Goal: Task Accomplishment & Management: Manage account settings

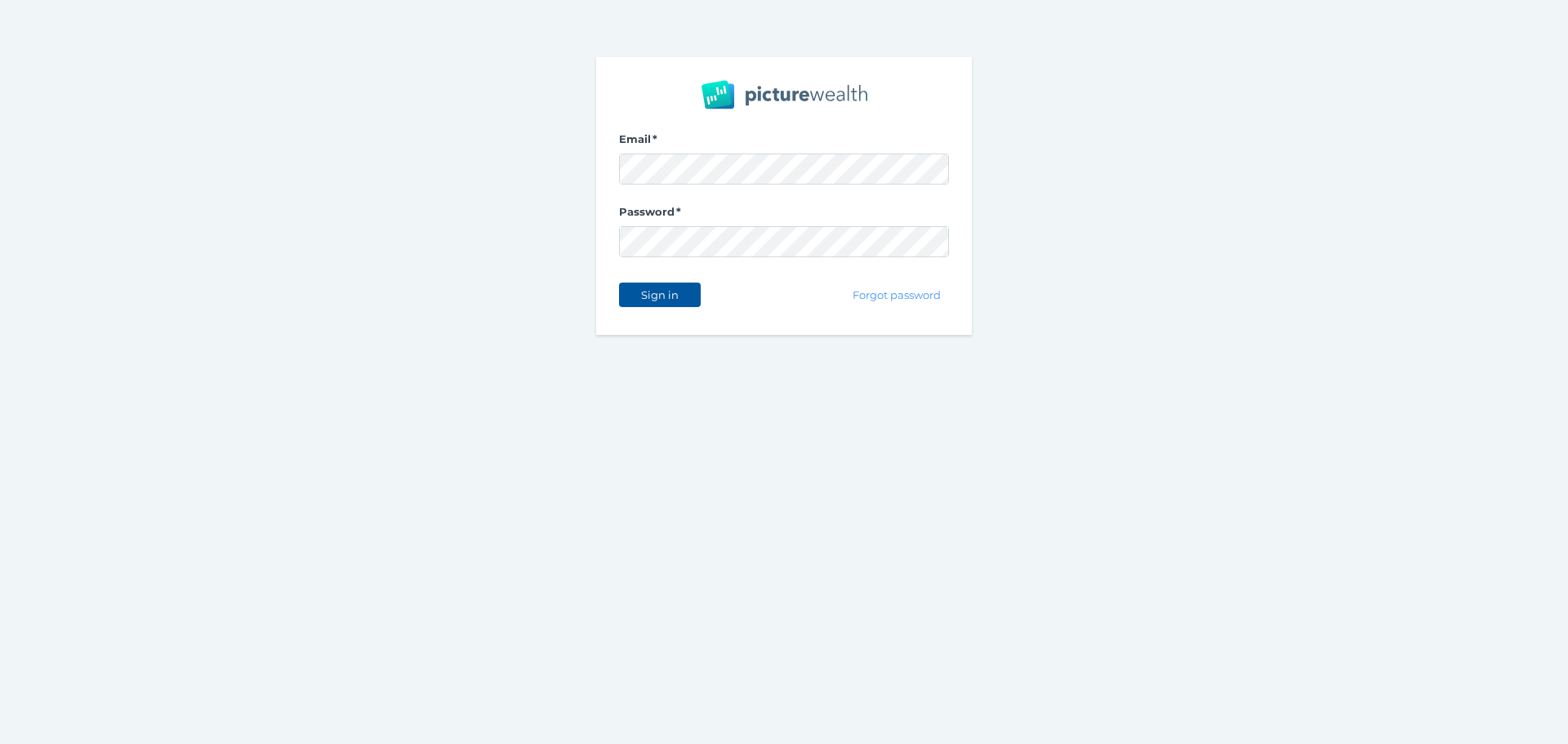
click at [662, 284] on button "Sign in" at bounding box center [660, 295] width 82 height 24
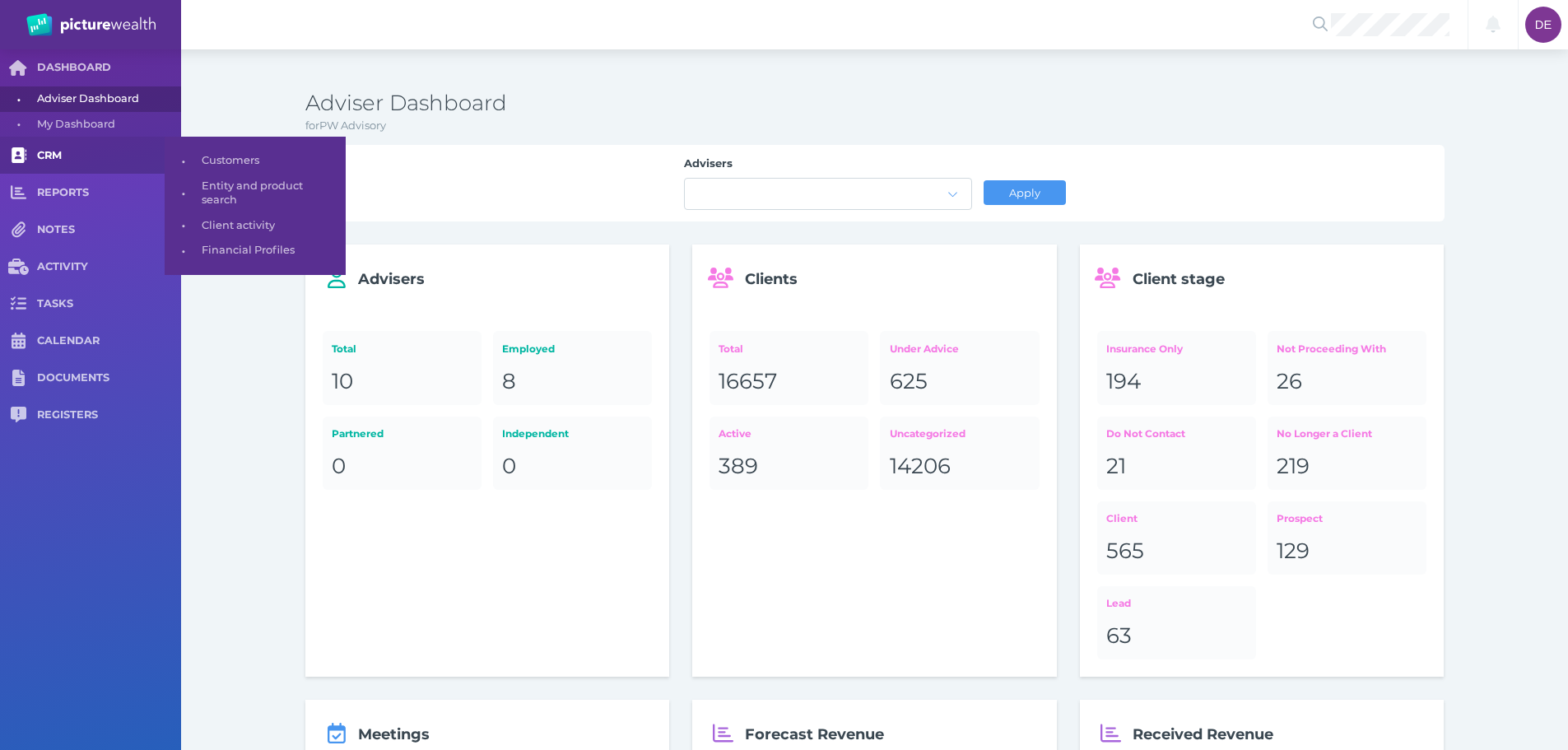
click at [61, 153] on span "CRM" at bounding box center [109, 156] width 144 height 14
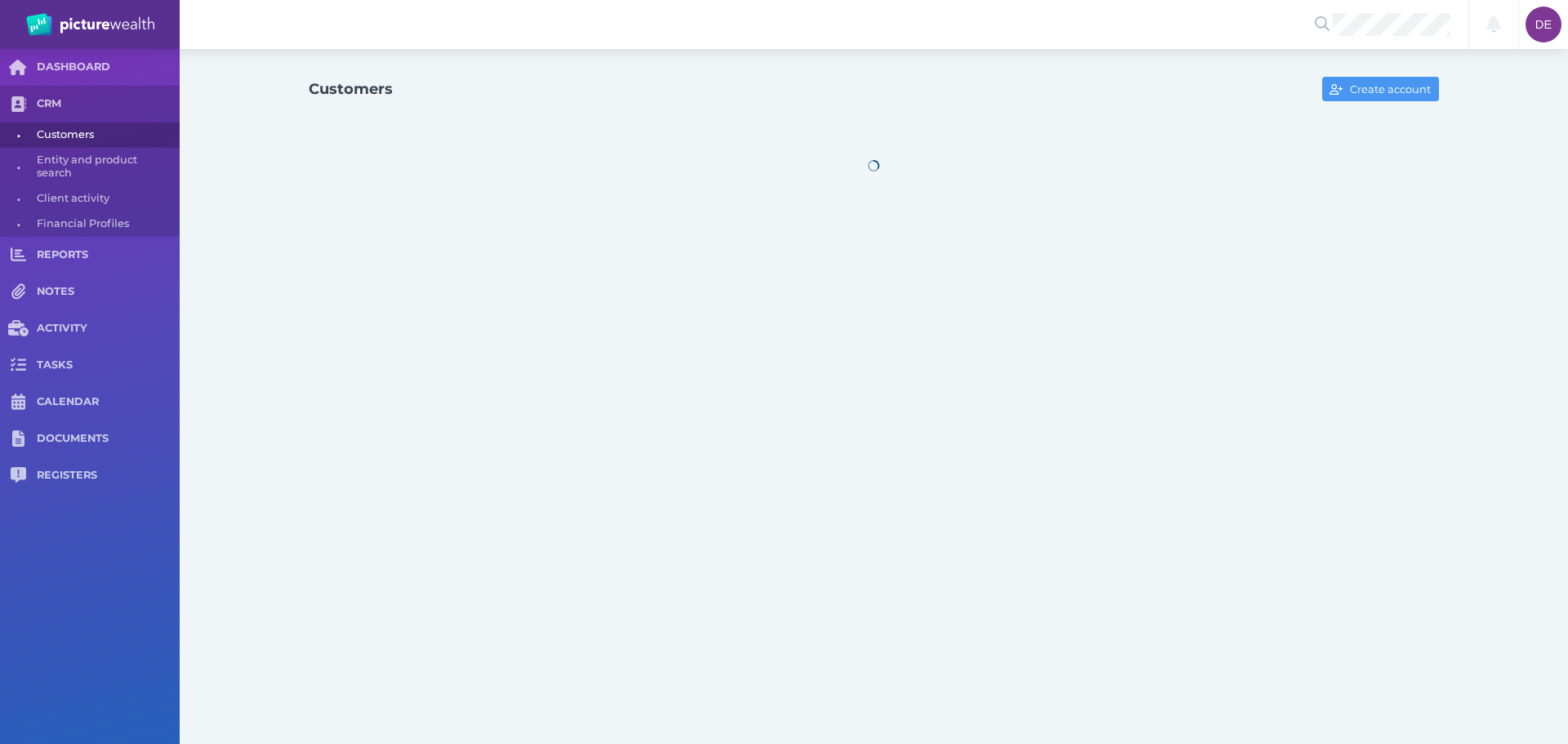
select select "25"
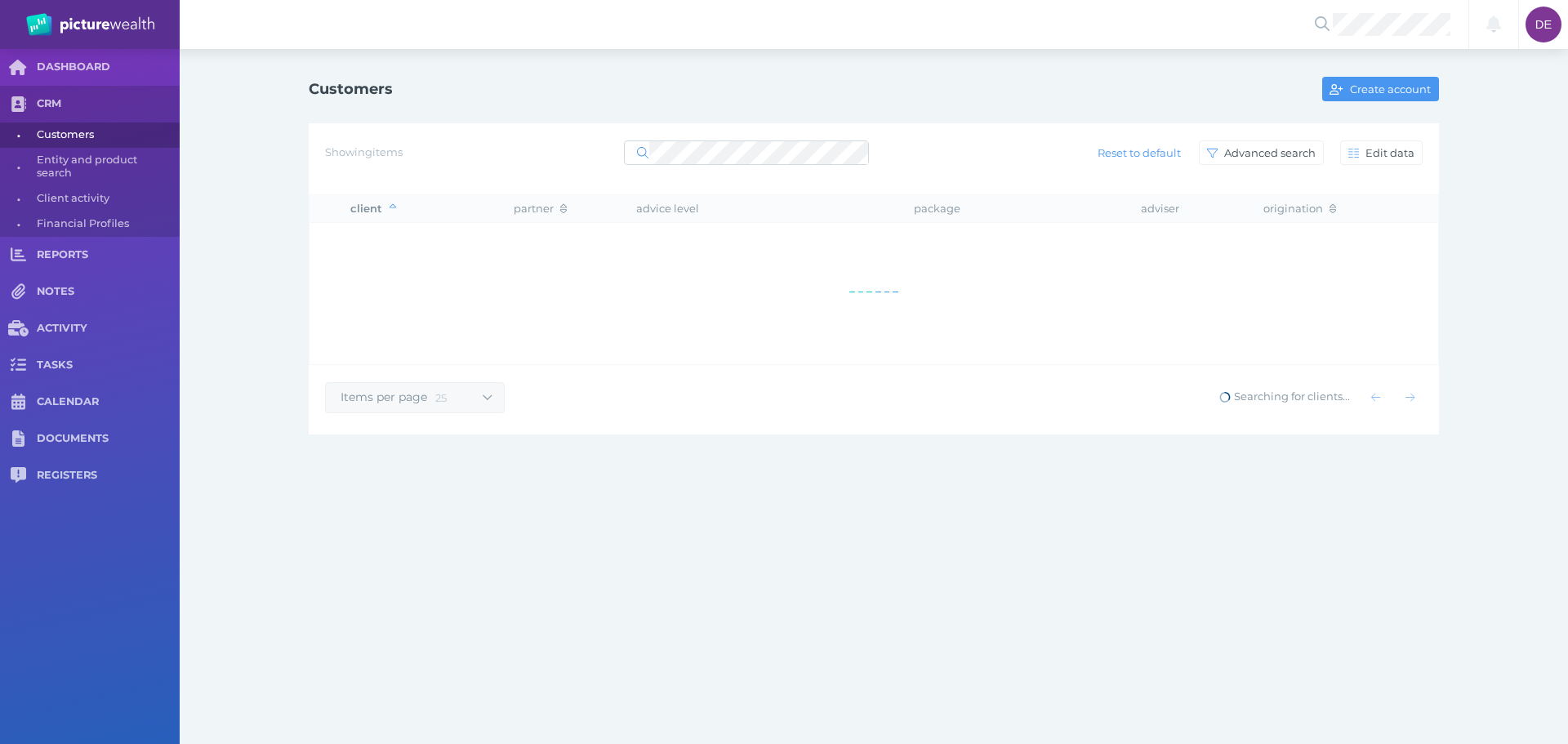
click at [816, 140] on div at bounding box center [746, 152] width 245 height 29
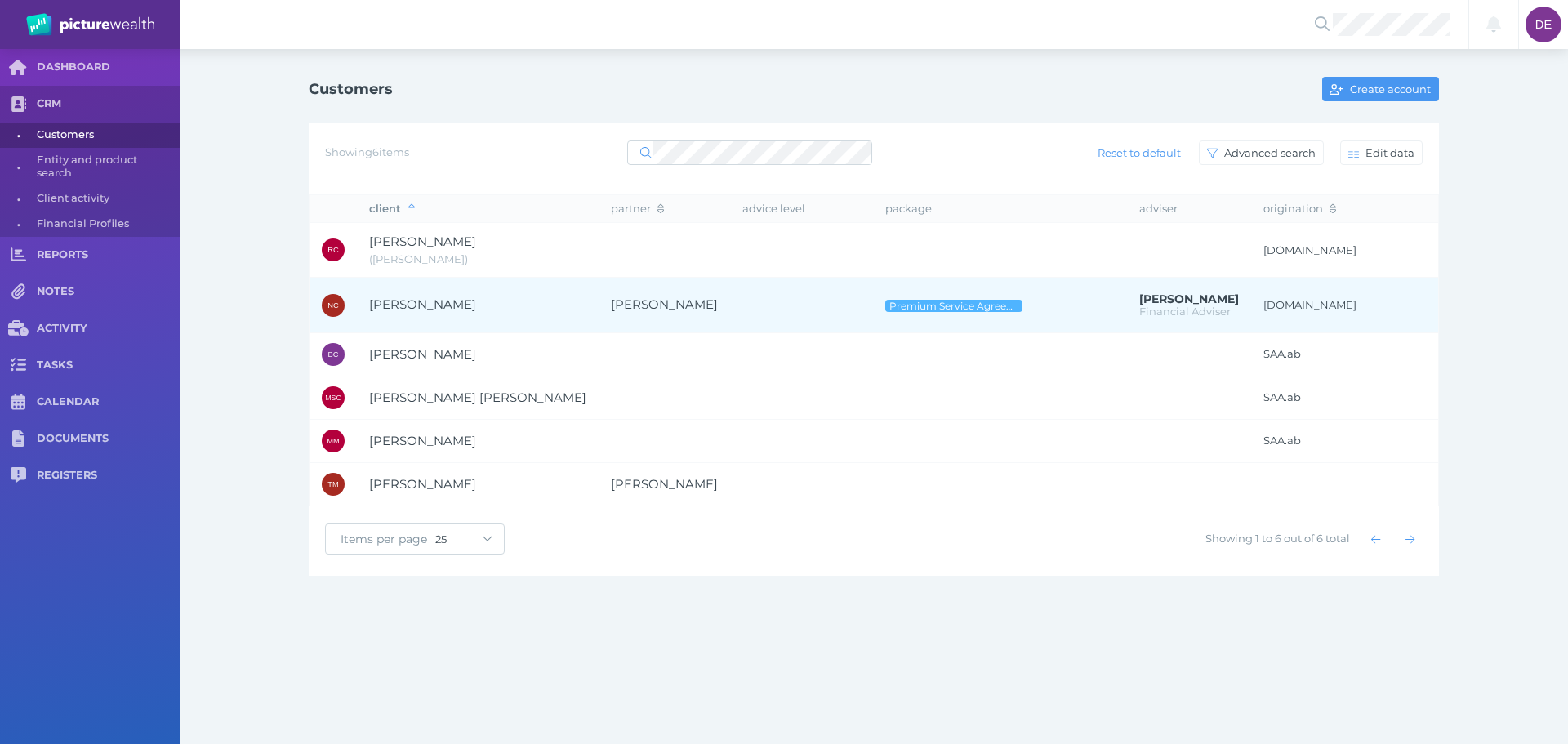
click at [498, 300] on span "Norman Clements" at bounding box center [478, 305] width 217 height 19
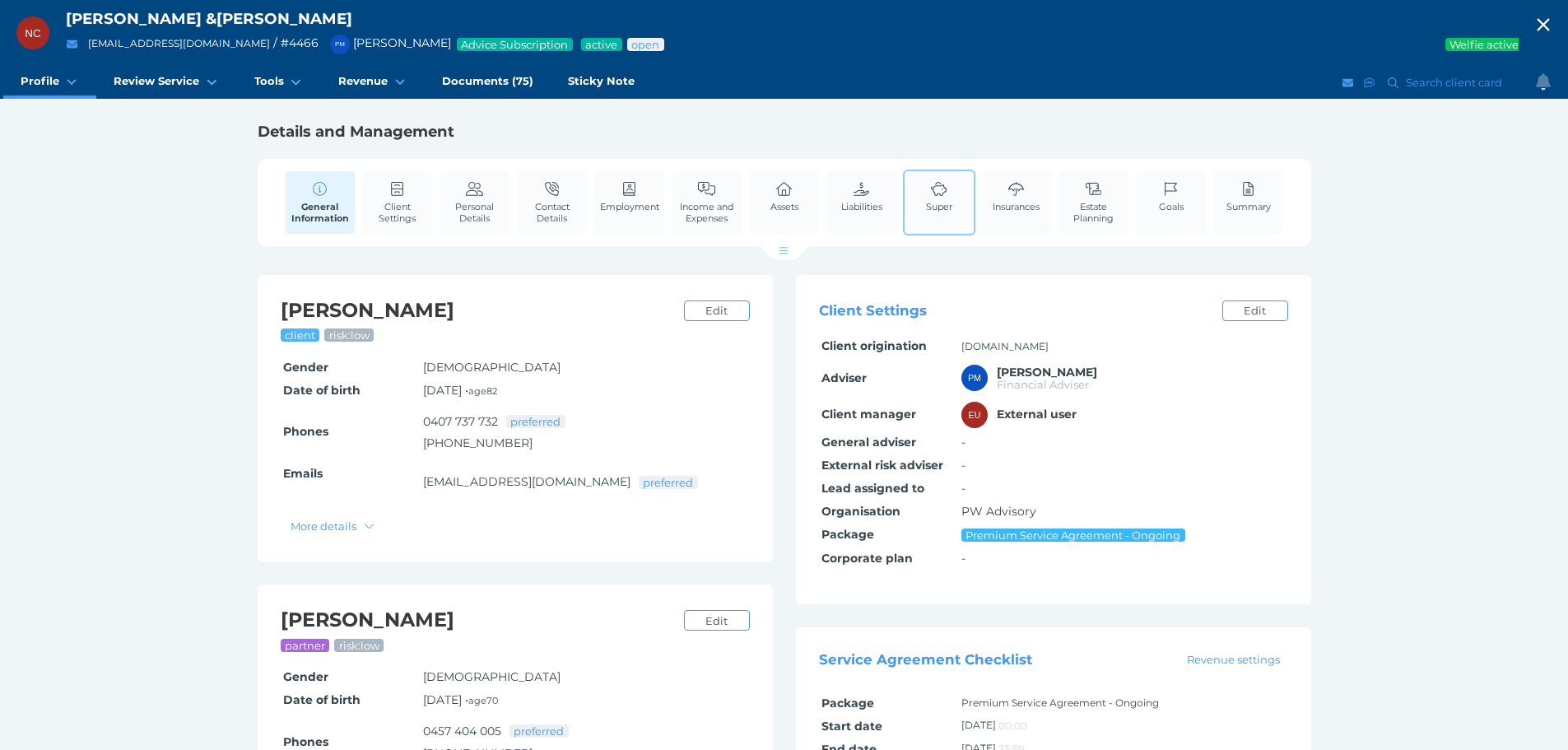
click at [935, 221] on link "Super" at bounding box center [939, 196] width 35 height 50
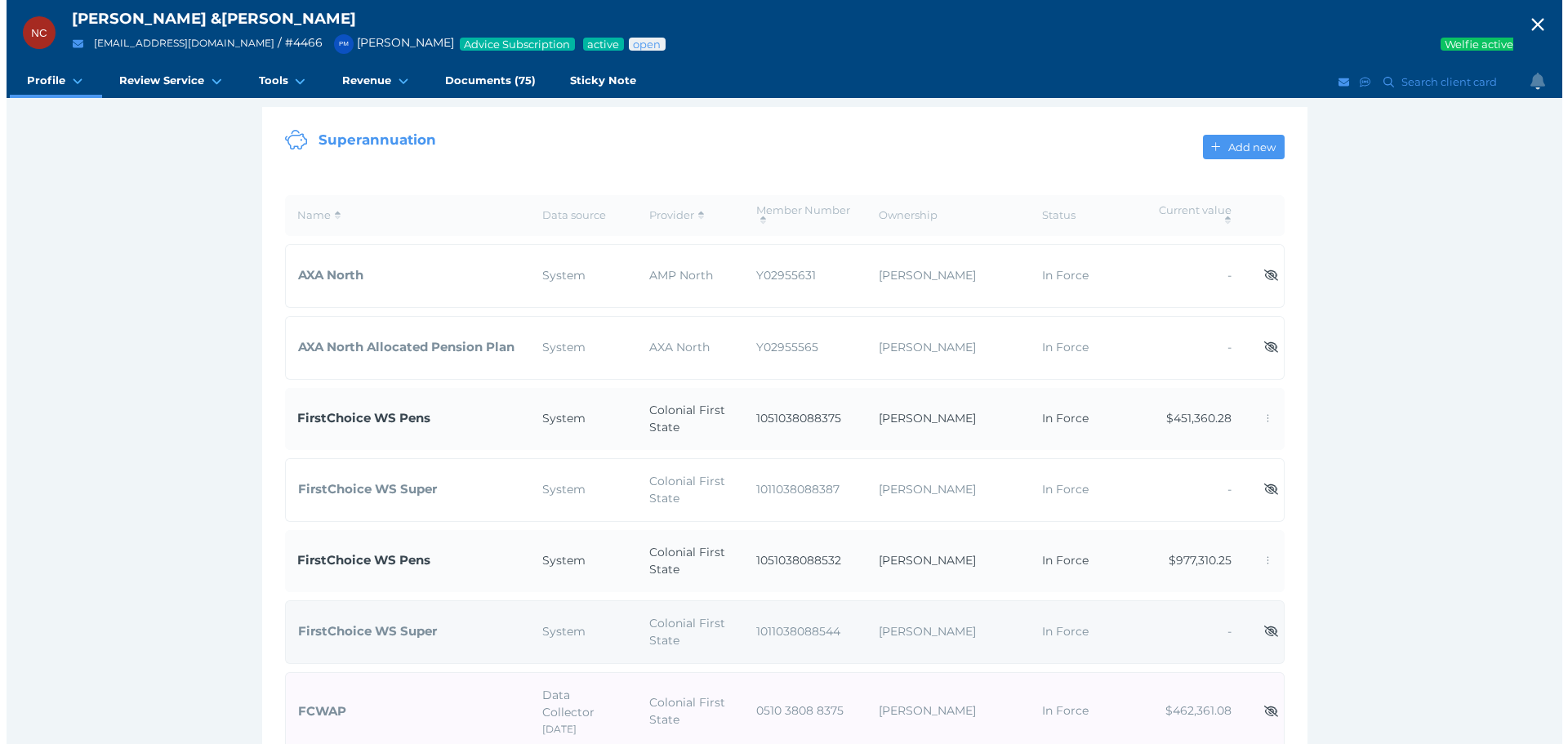
scroll to position [245, 0]
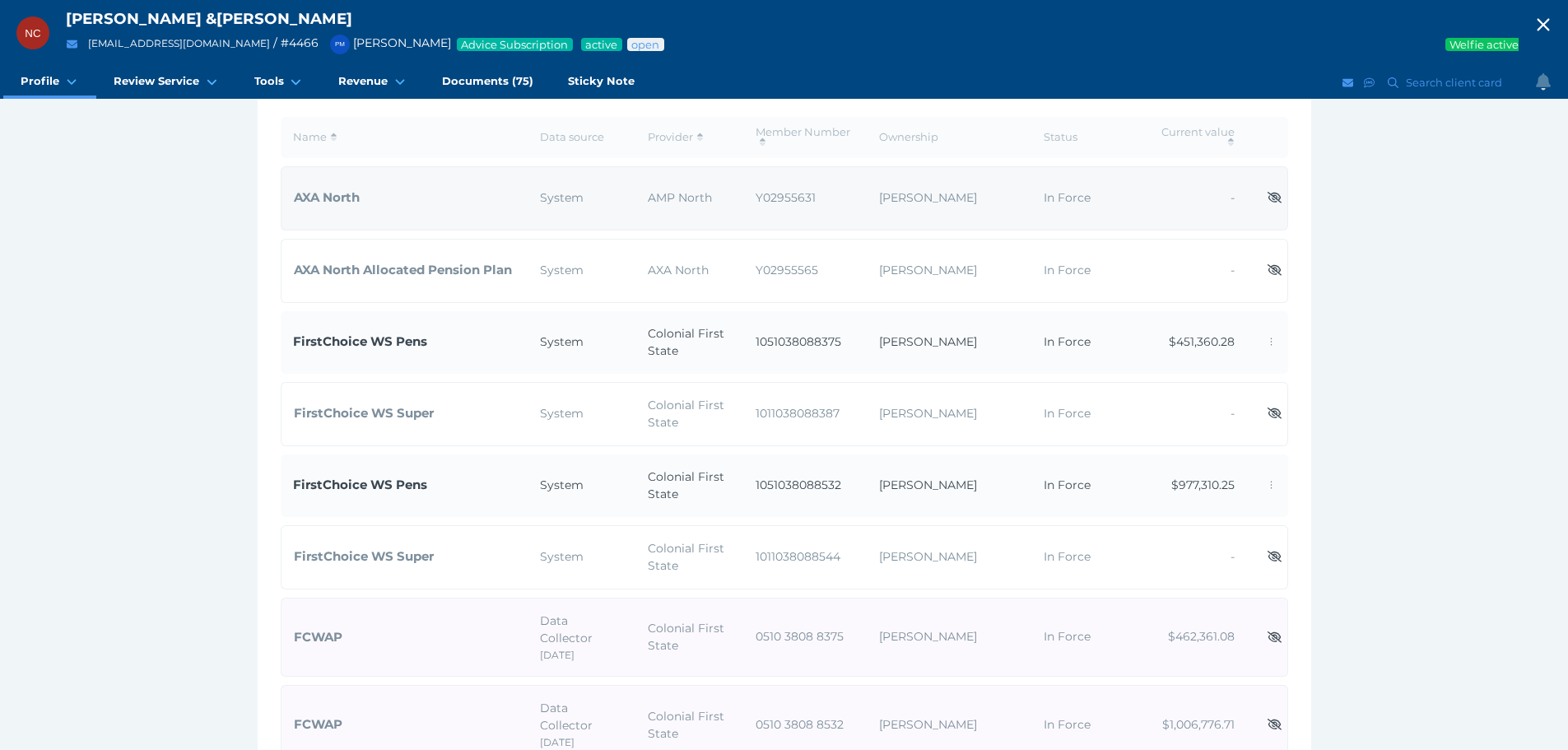
click at [723, 192] on td "AMP North" at bounding box center [689, 199] width 108 height 64
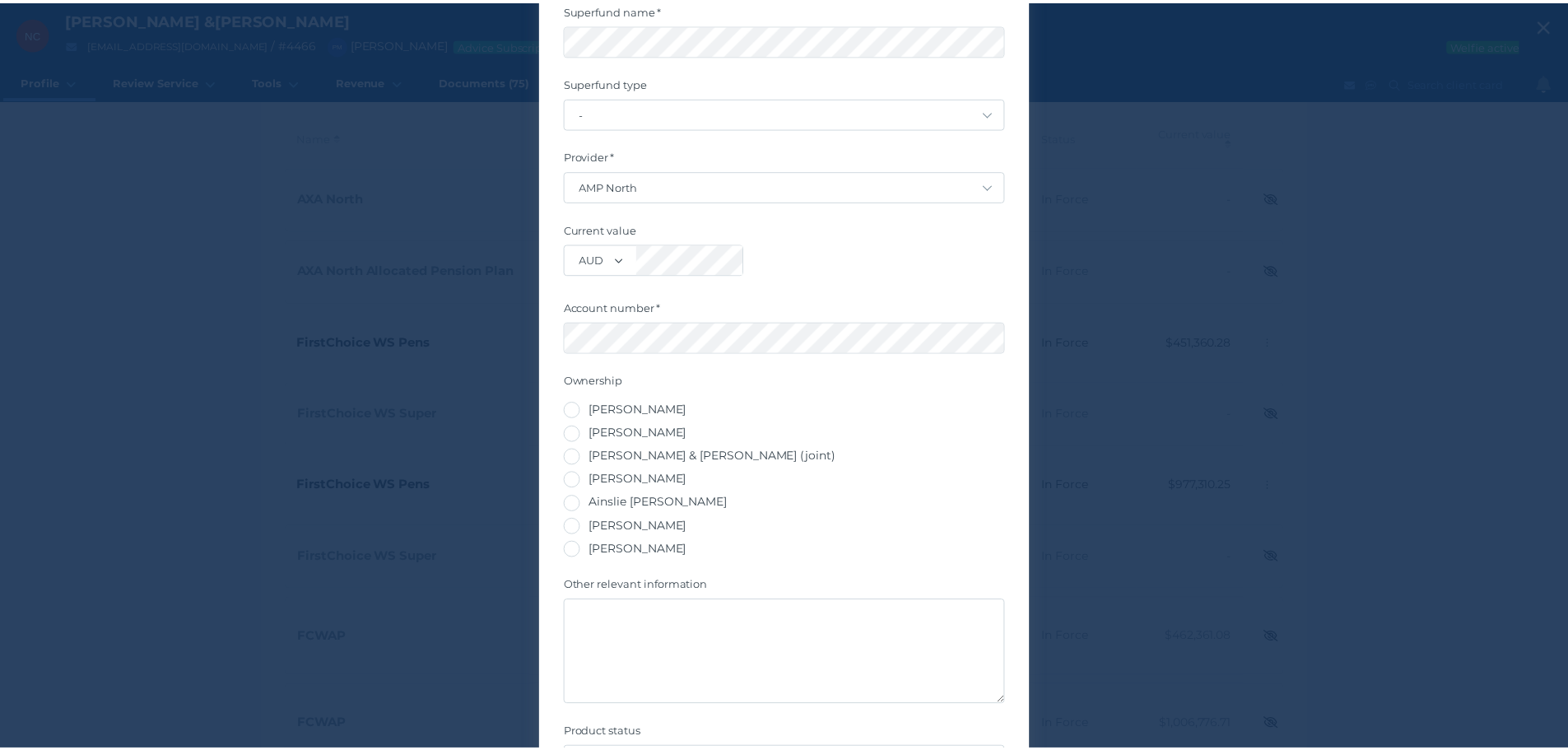
scroll to position [0, 0]
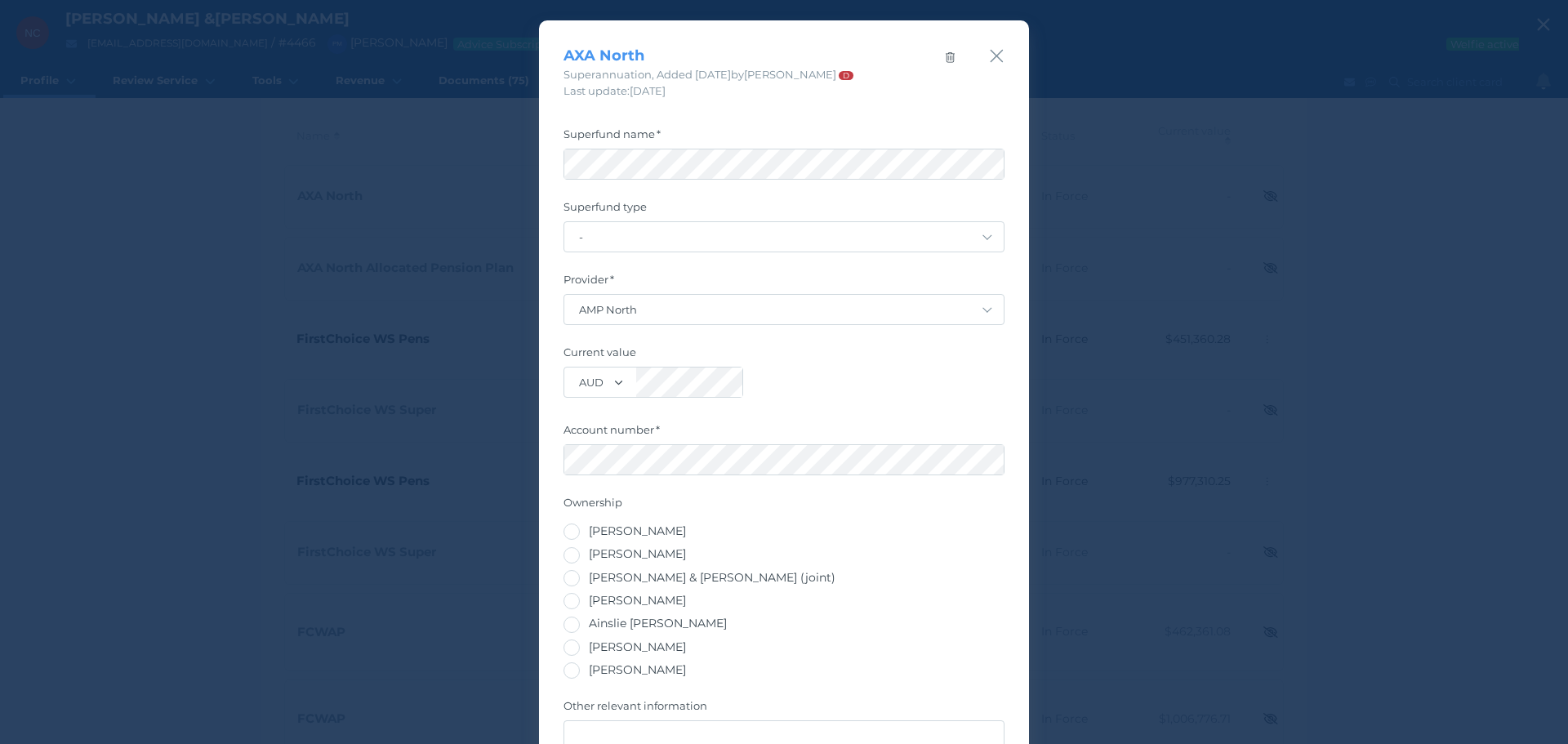
click at [989, 67] on div at bounding box center [997, 72] width 15 height 54
click at [991, 58] on icon "button" at bounding box center [997, 56] width 13 height 13
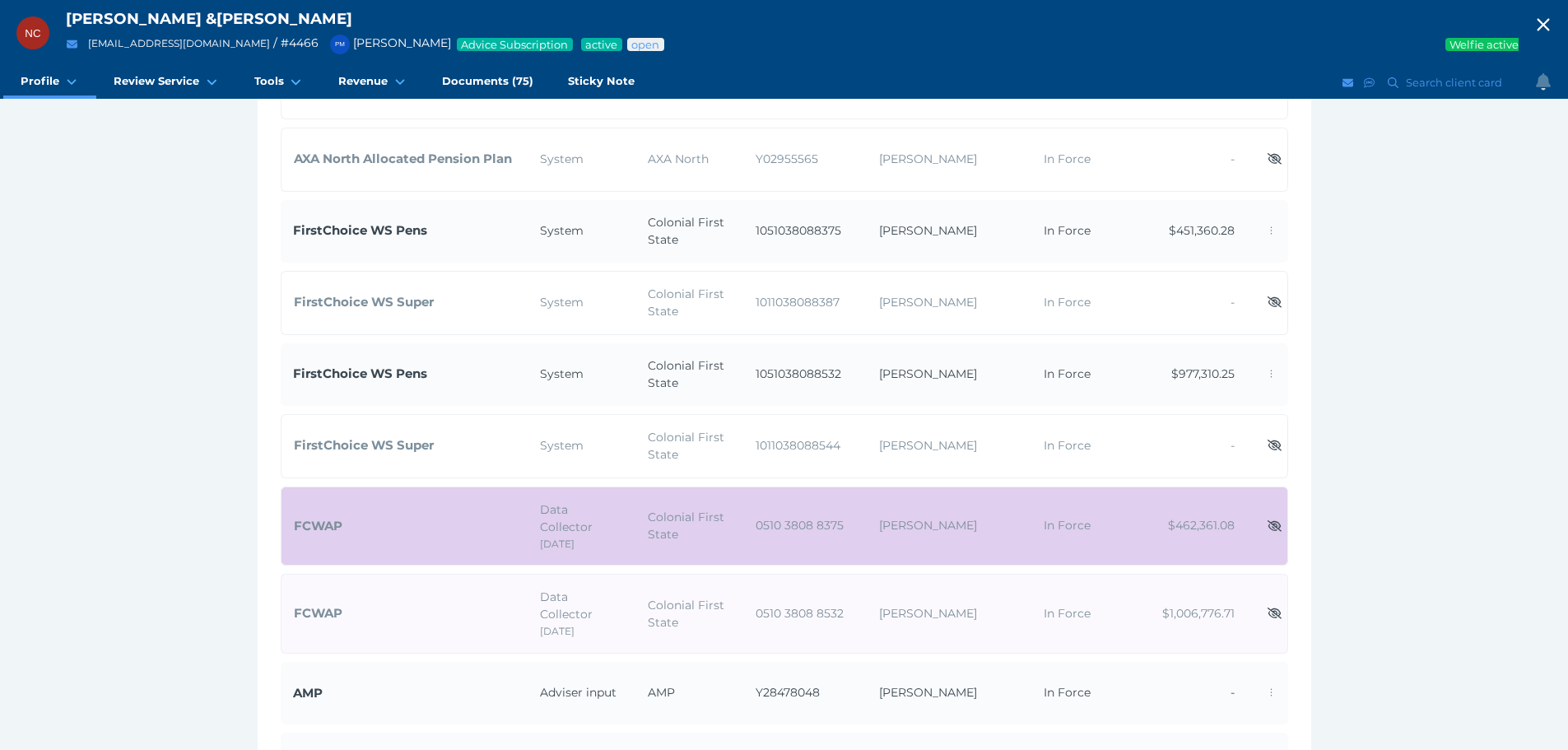
scroll to position [329, 0]
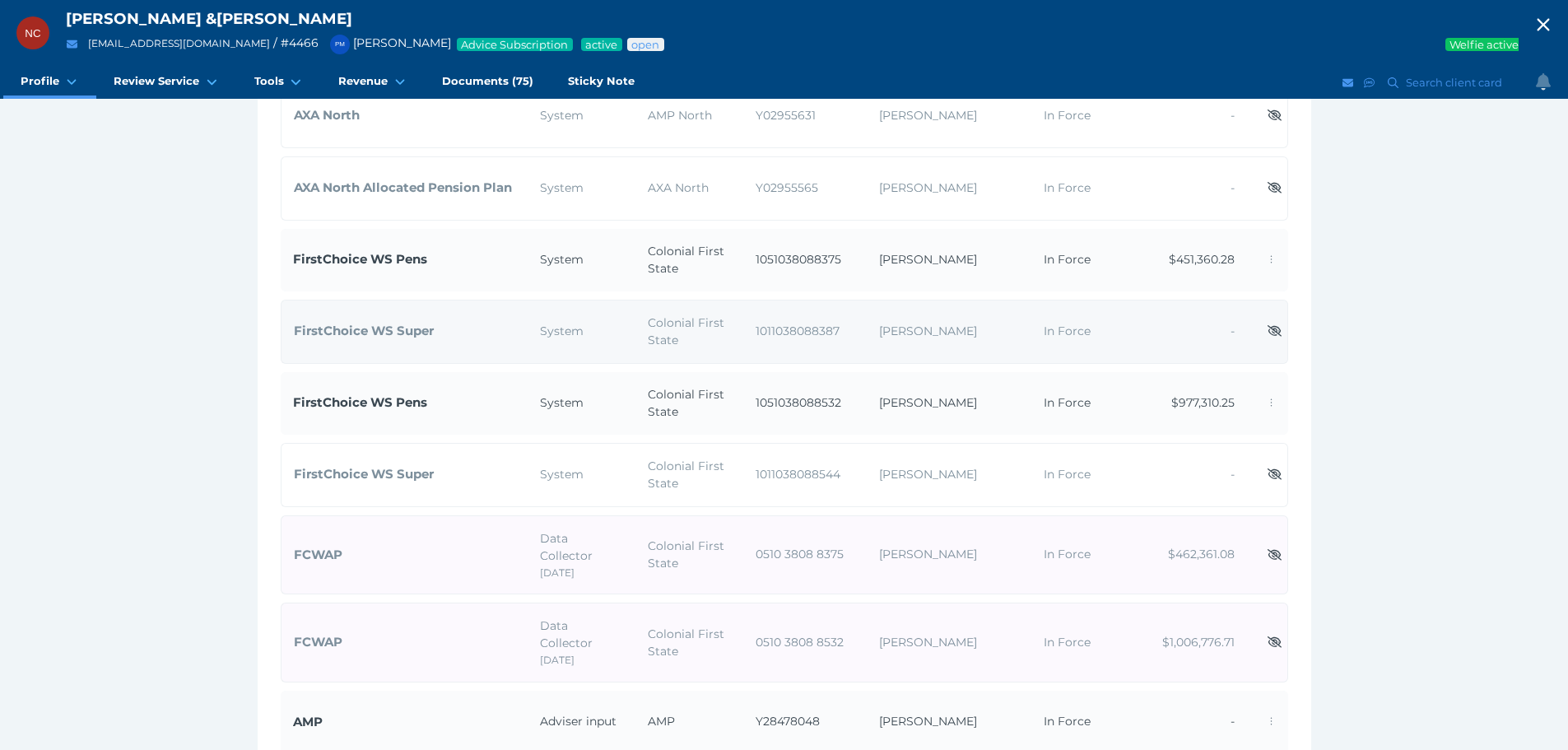
click at [798, 334] on span "1011038088387" at bounding box center [797, 330] width 84 height 14
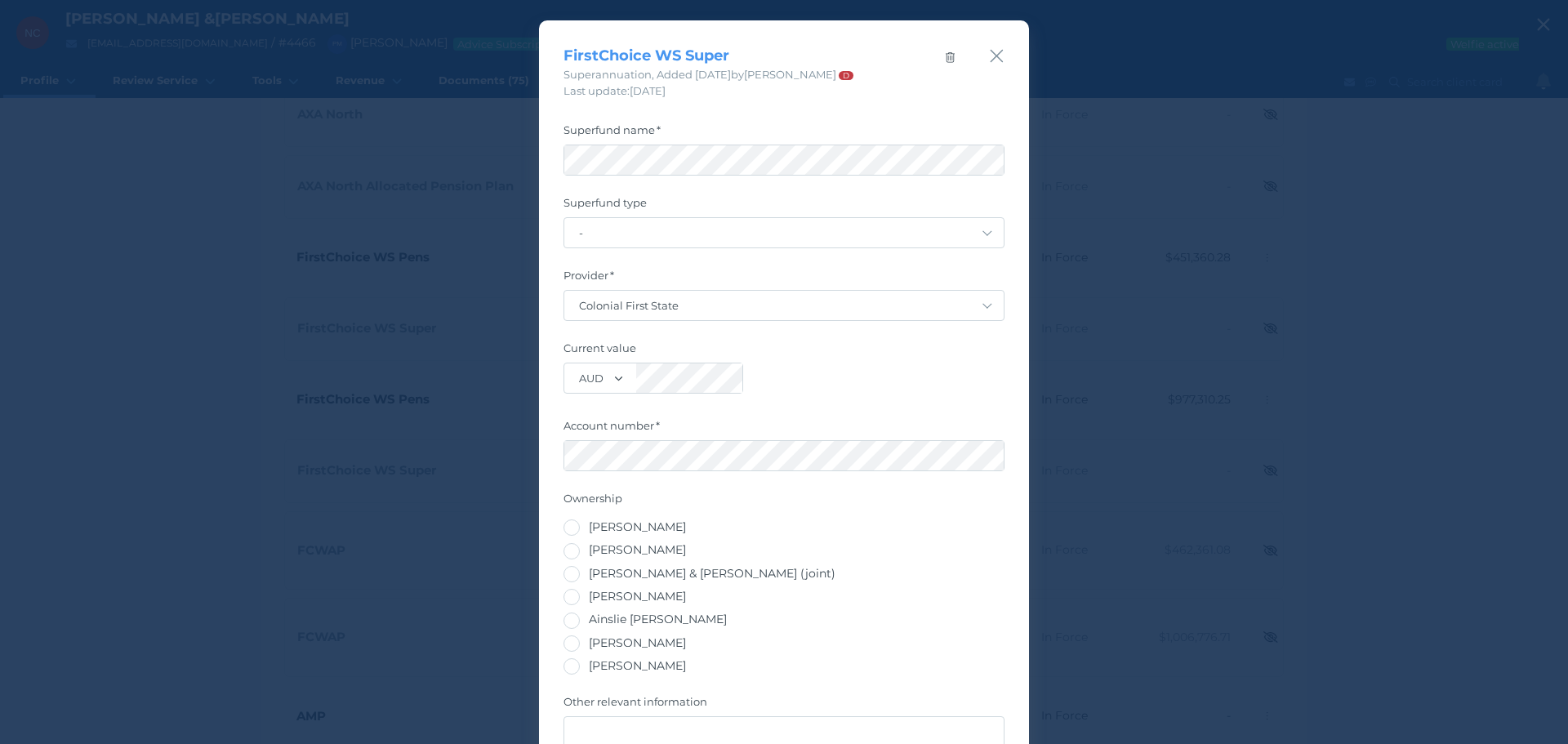
click at [1000, 50] on div "FirstChoice WS Super Superannuation , Added 13/10/2021 by Shane Drumm D Last up…" at bounding box center [784, 59] width 490 height 78
click at [991, 51] on icon "button" at bounding box center [997, 56] width 15 height 20
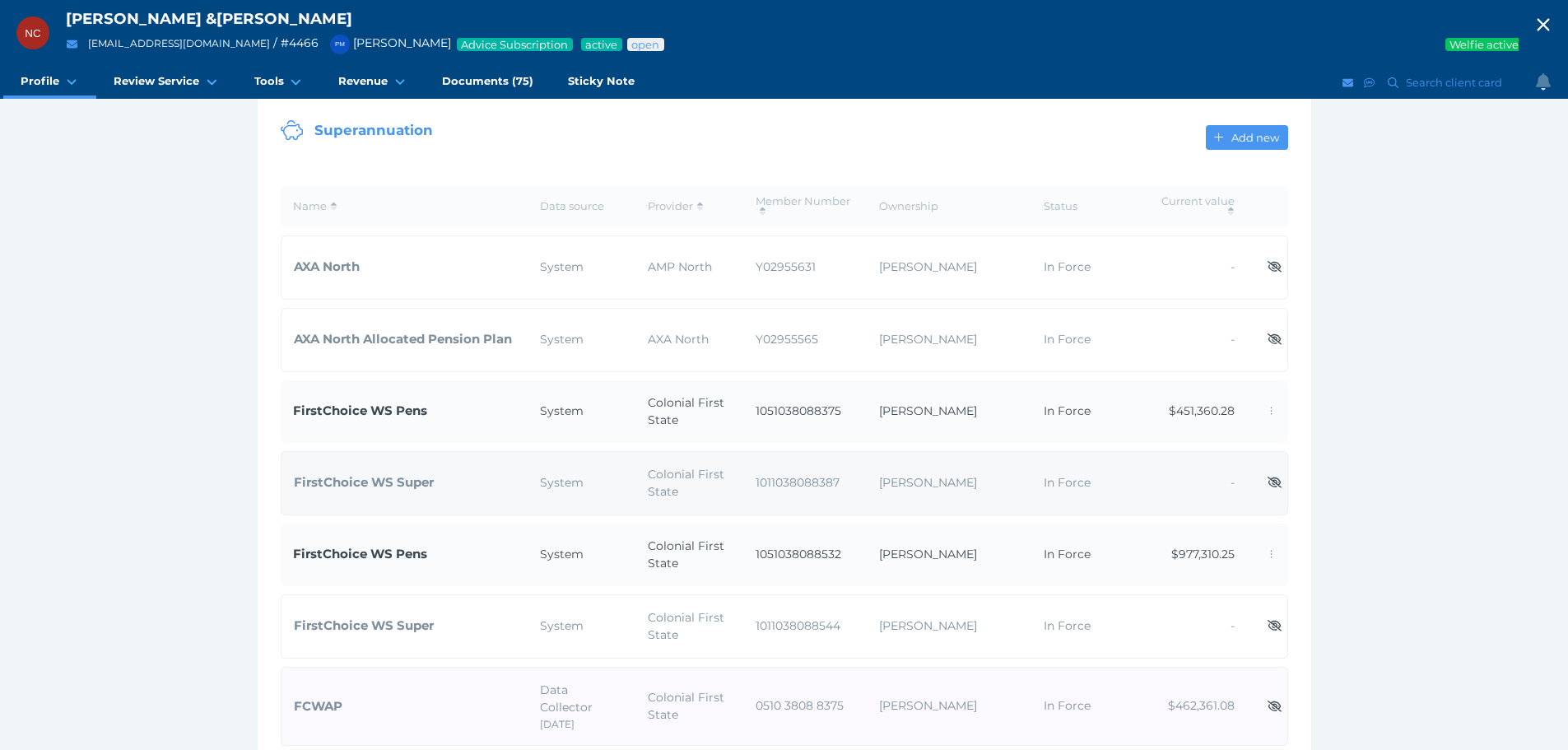
scroll to position [165, 0]
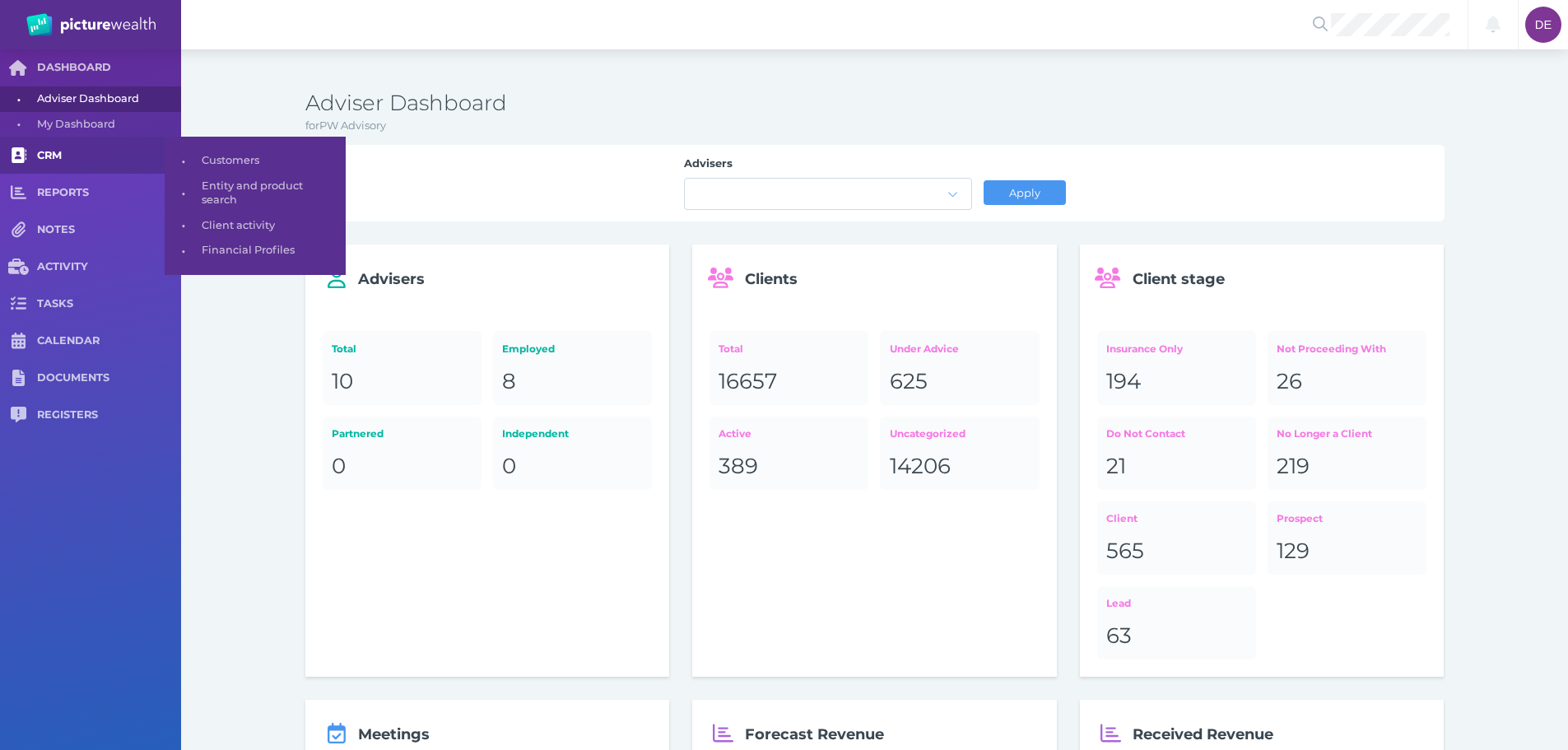
click at [103, 160] on span "CRM" at bounding box center [109, 156] width 144 height 14
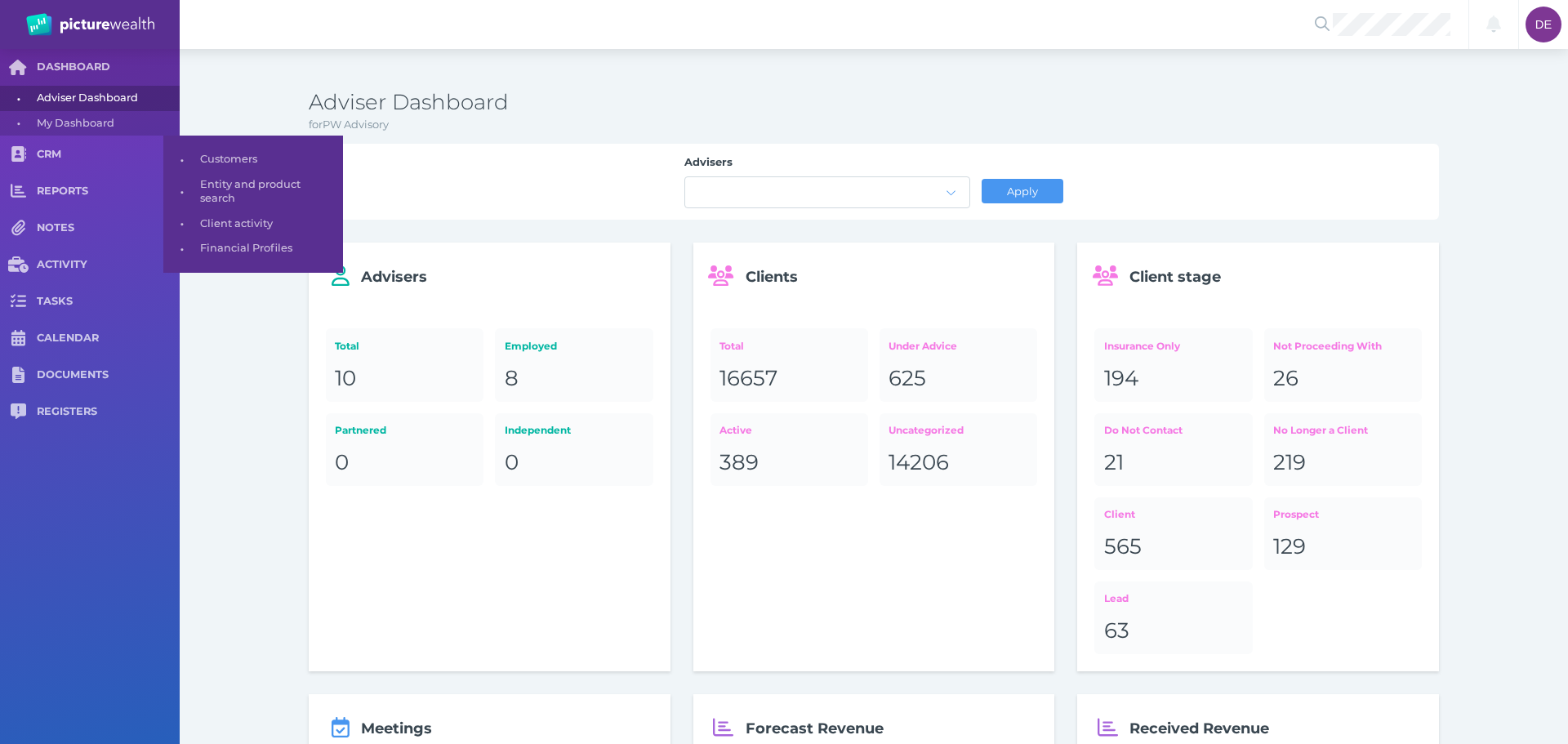
select select "25"
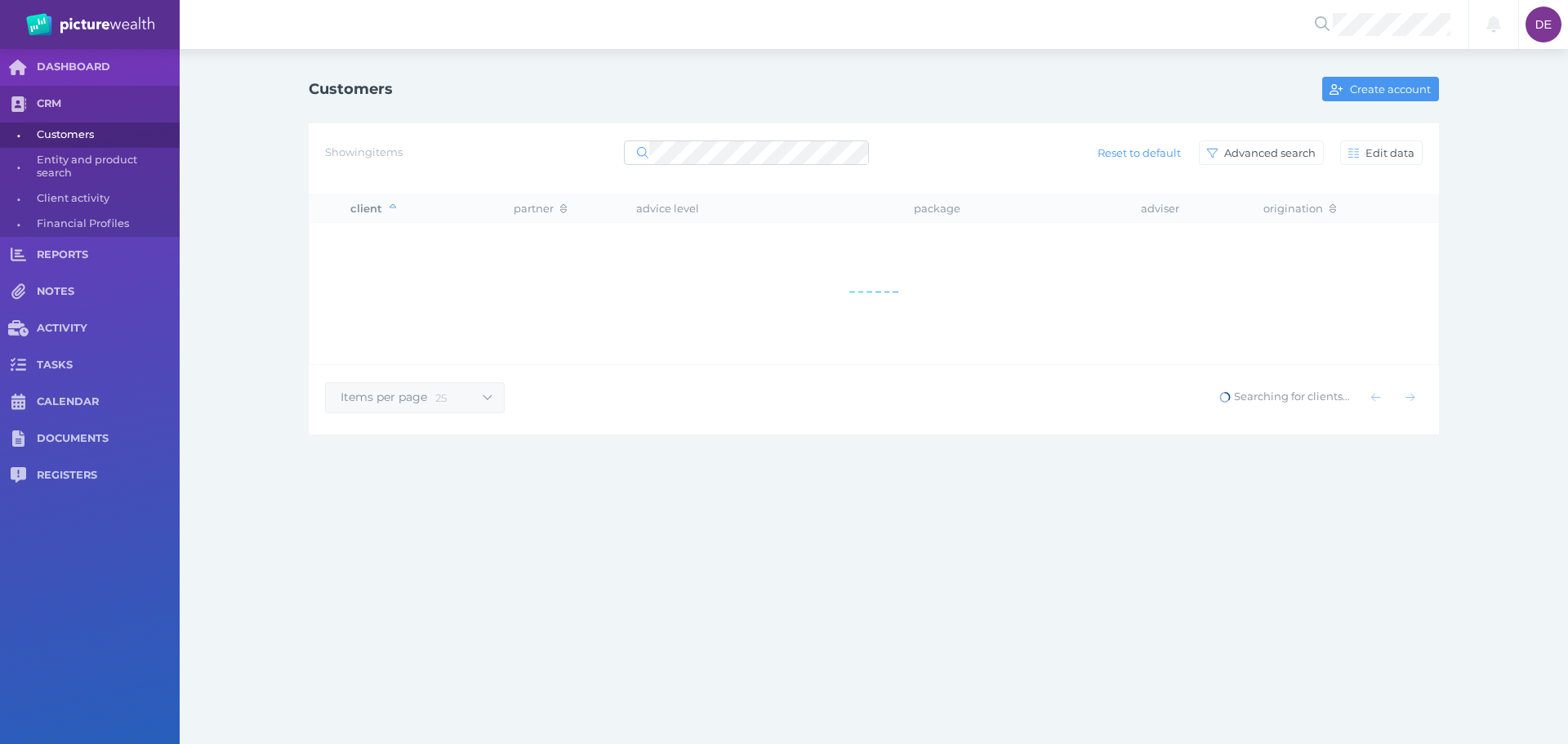
click at [777, 139] on div at bounding box center [746, 152] width 245 height 29
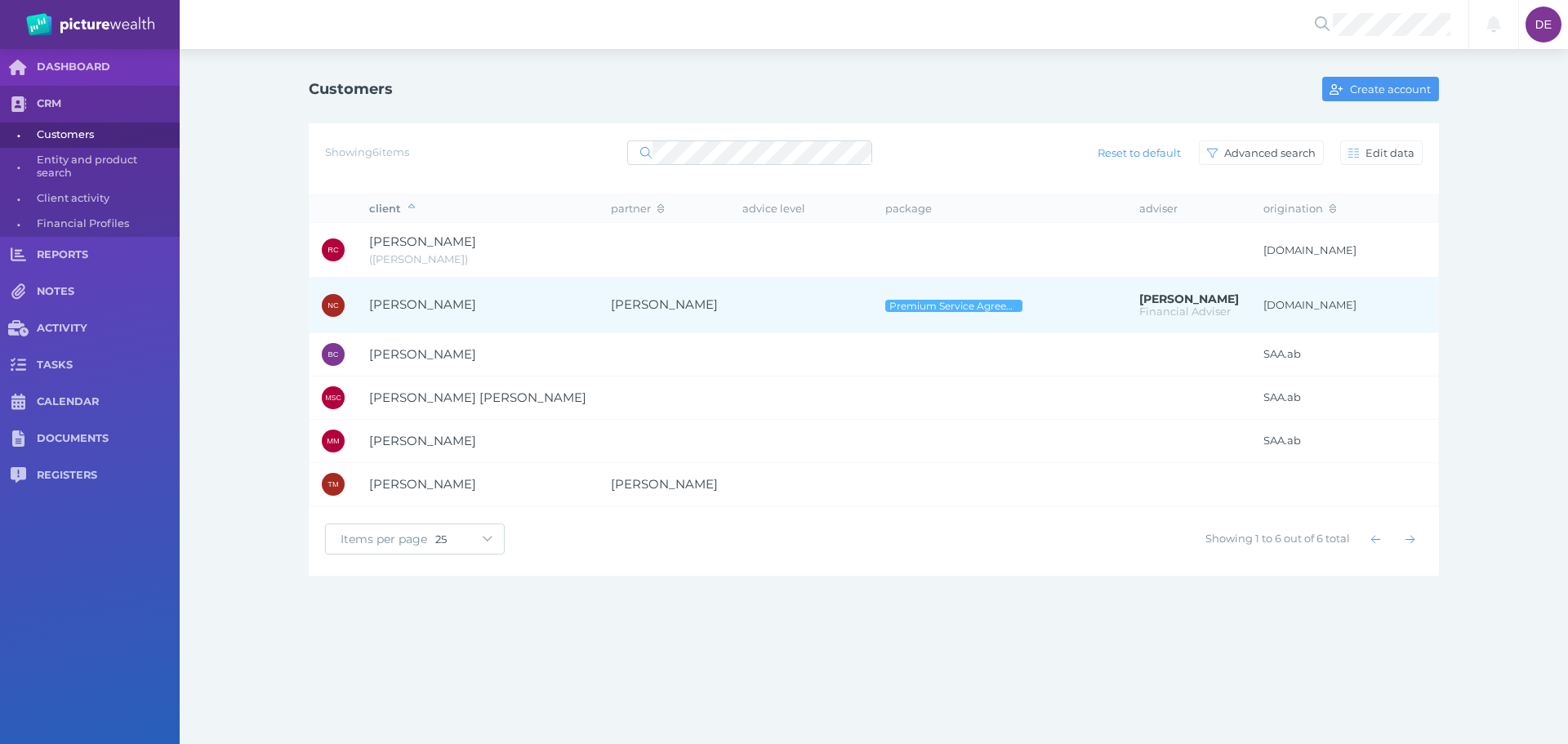
click at [517, 314] on span "[PERSON_NAME]" at bounding box center [478, 305] width 217 height 19
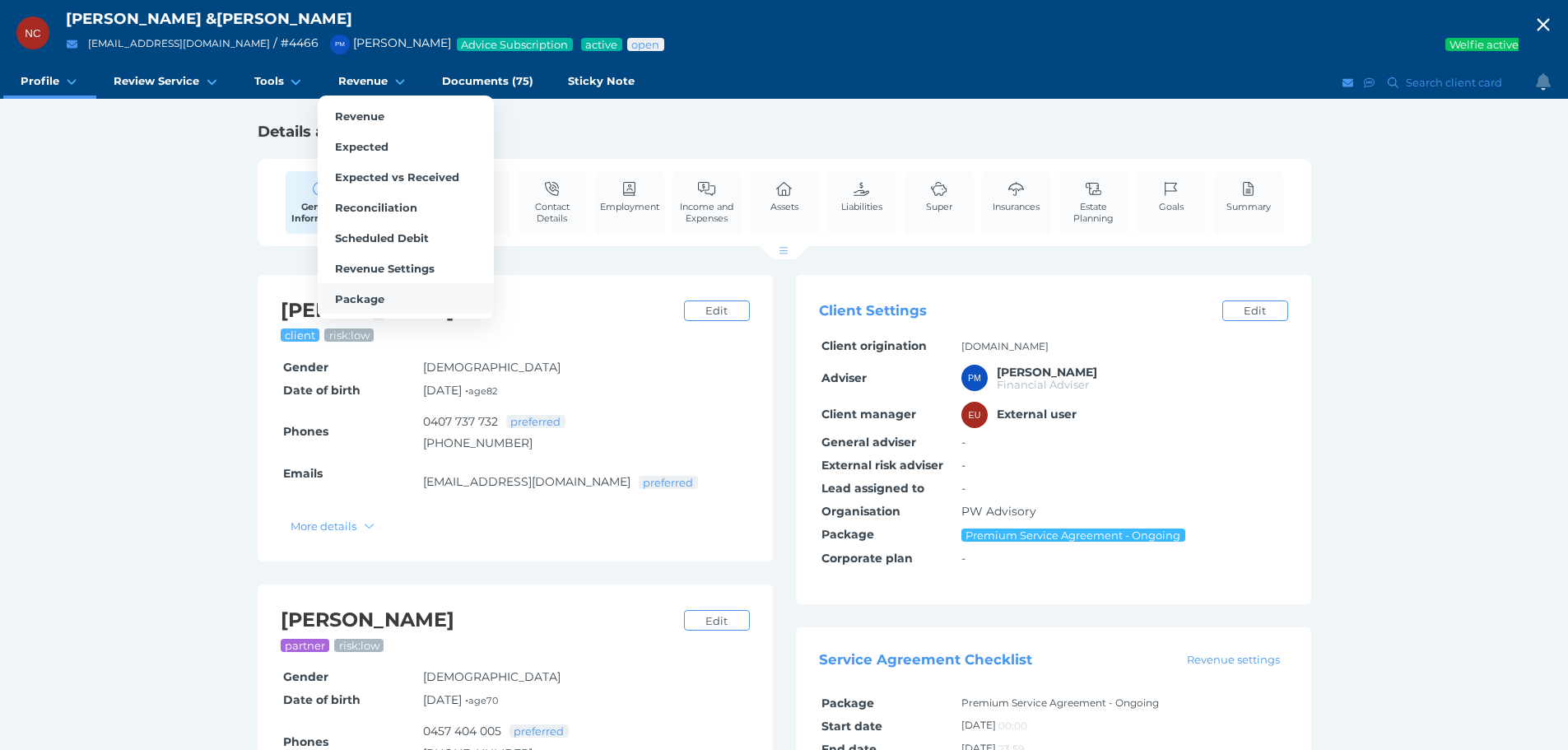
click at [388, 307] on link "Package" at bounding box center [406, 299] width 176 height 31
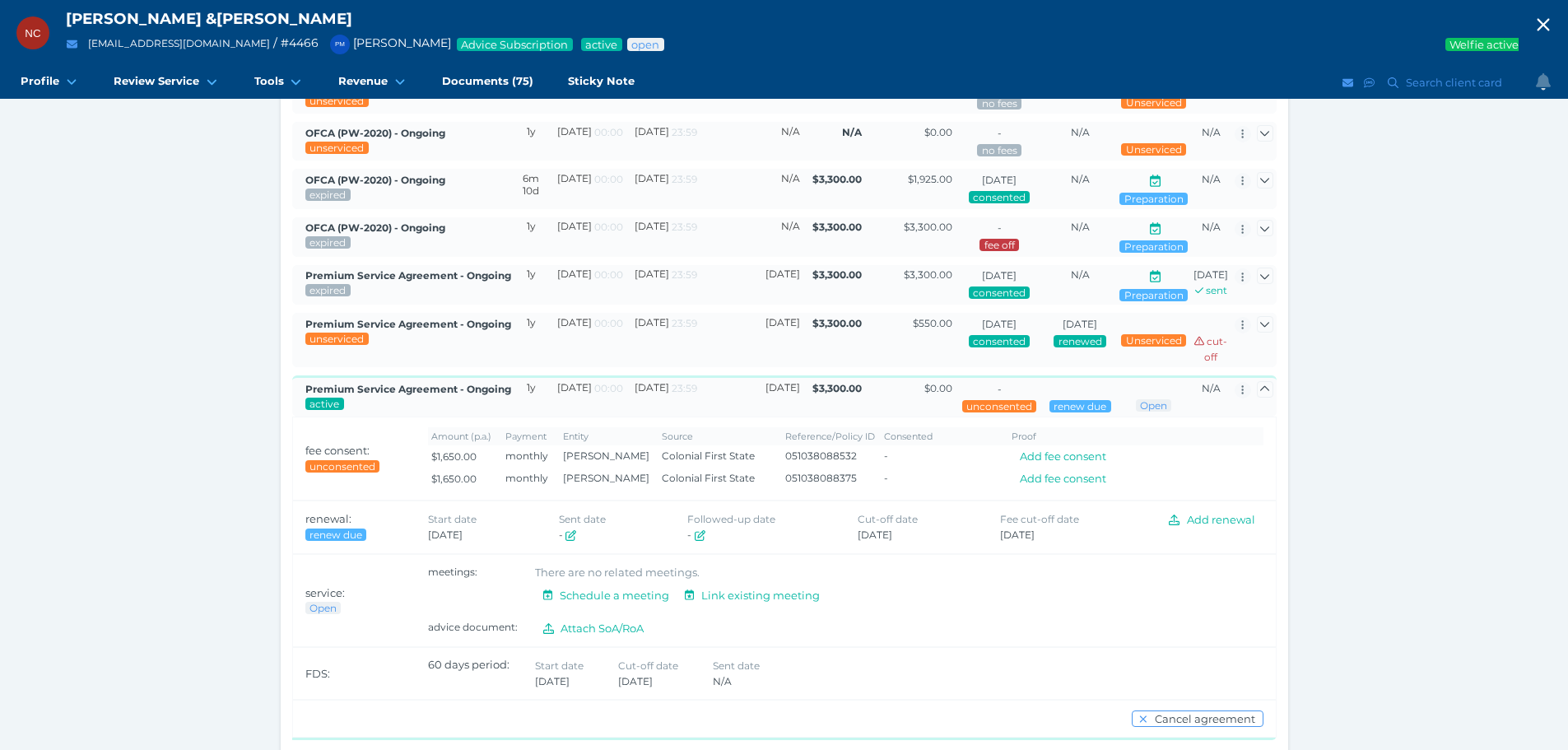
scroll to position [251, 0]
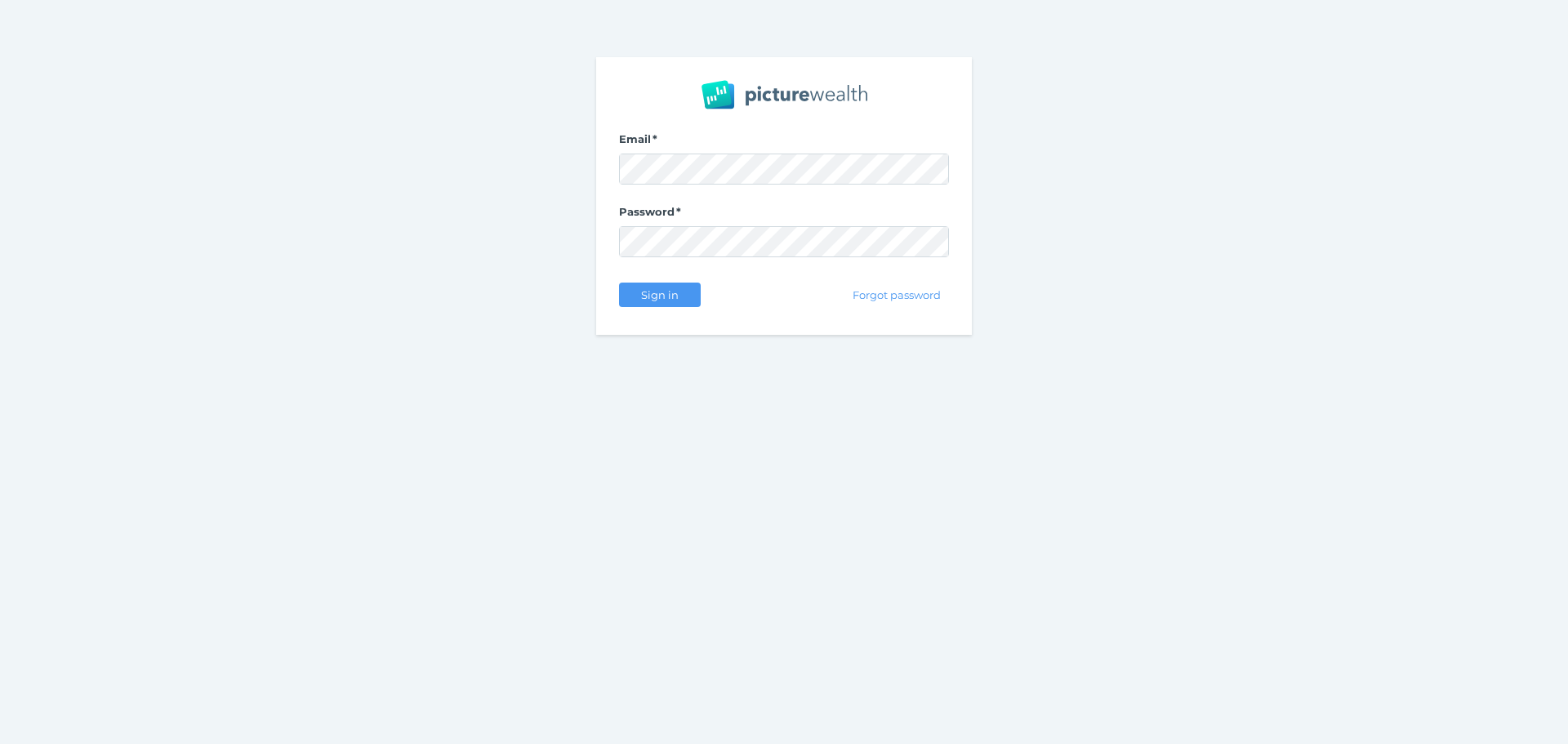
click at [669, 309] on div "Sign in" at bounding box center [660, 295] width 82 height 35
click at [667, 290] on span "Sign in" at bounding box center [659, 295] width 51 height 13
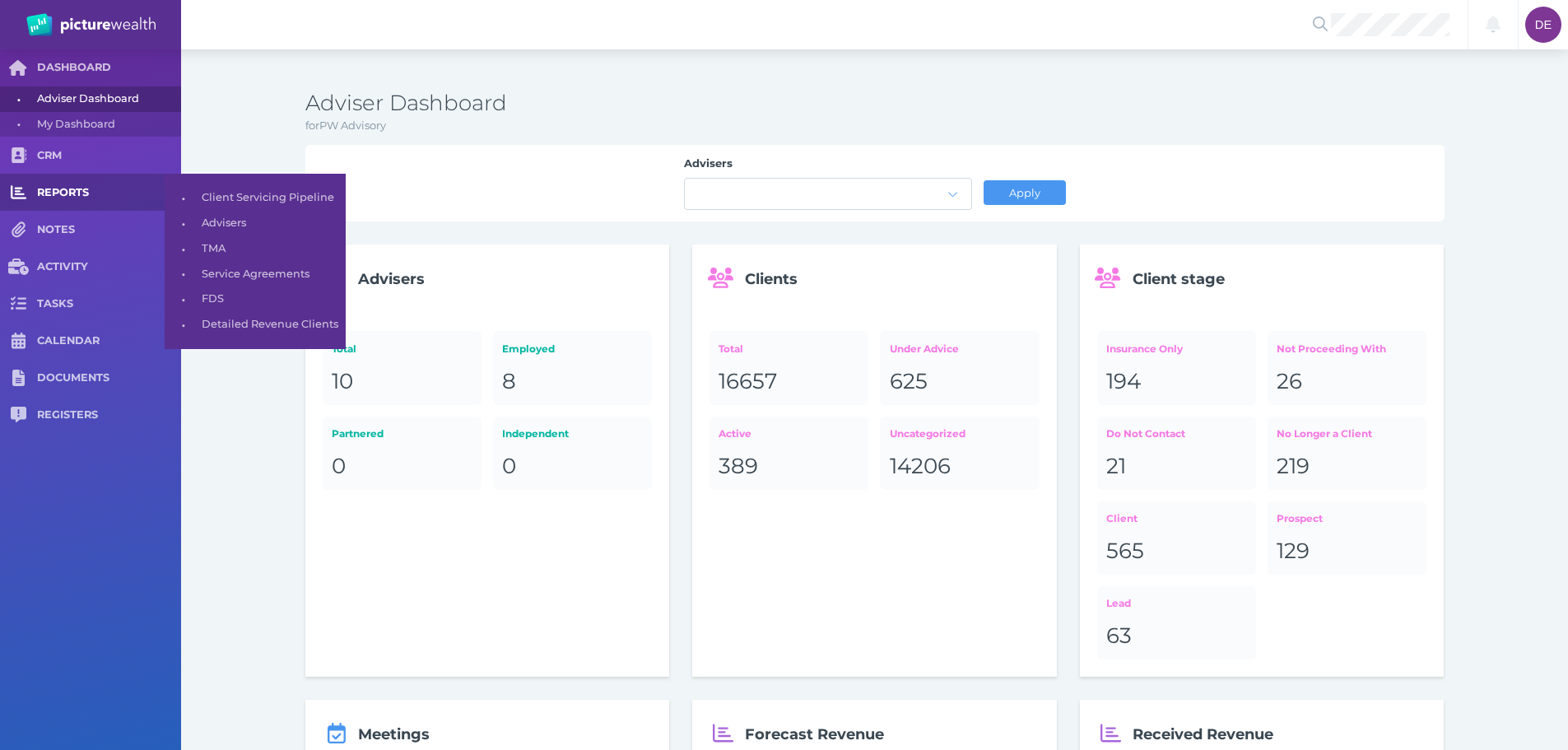
click at [84, 174] on link "REPORTS" at bounding box center [90, 193] width 181 height 37
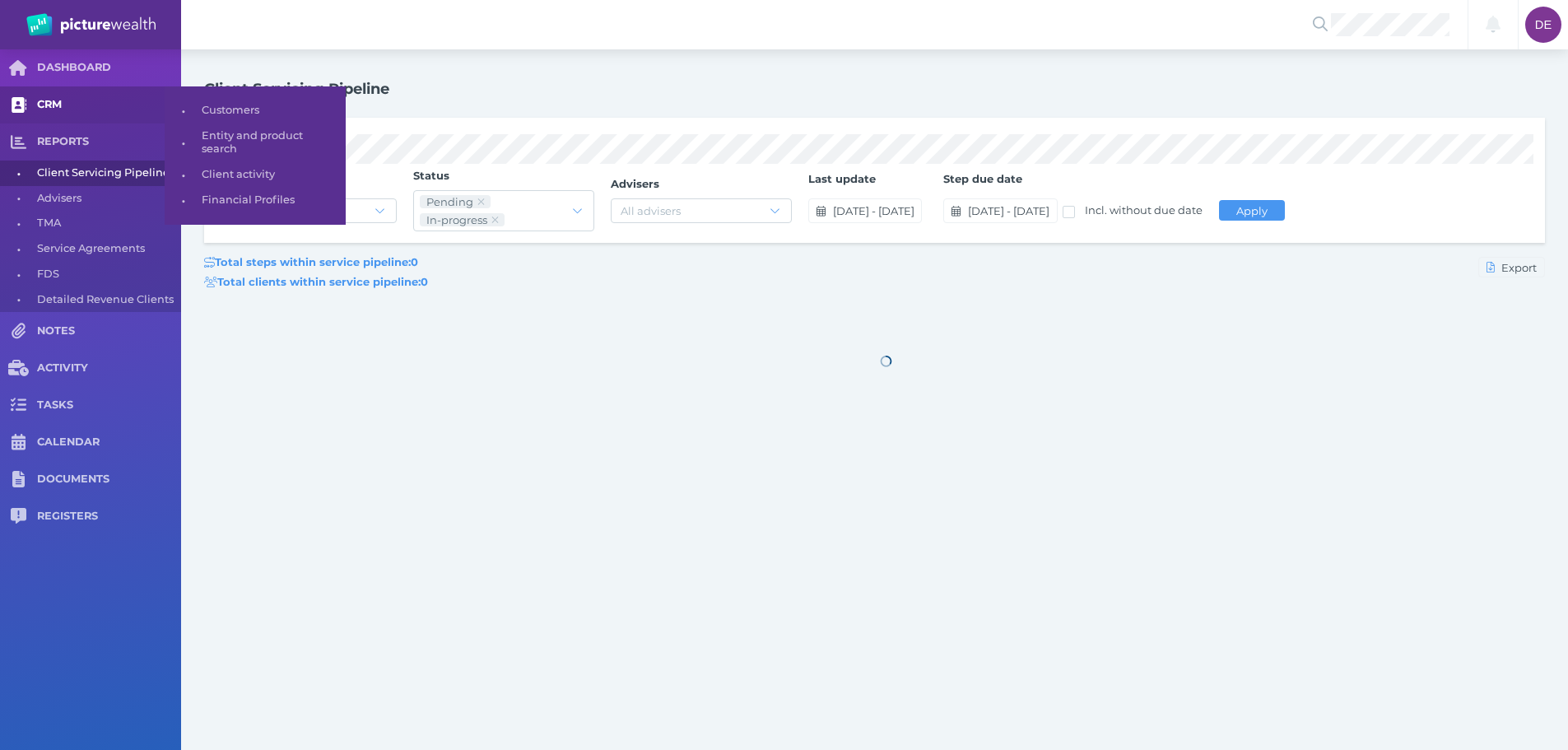
click at [113, 97] on link "CRM" at bounding box center [90, 105] width 181 height 37
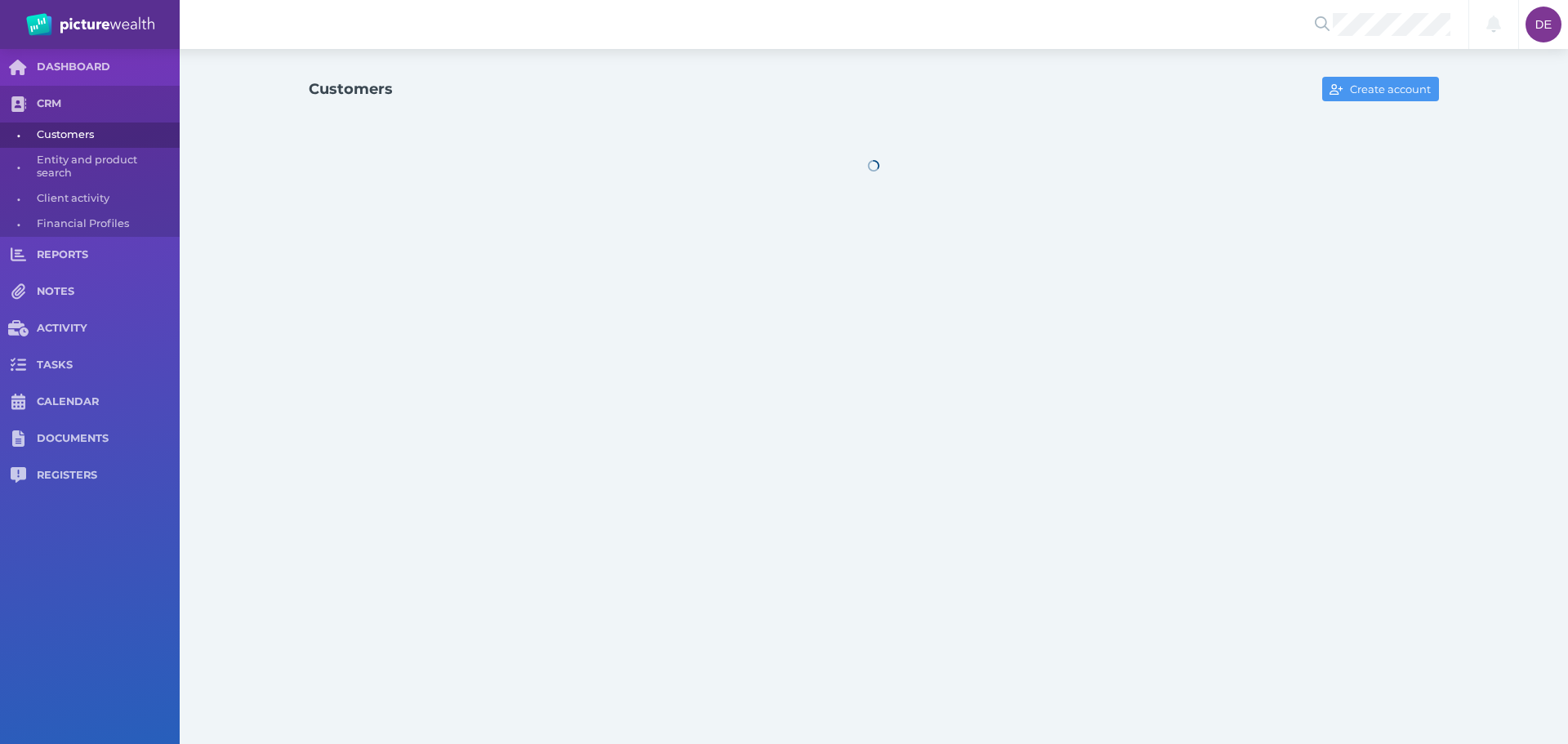
select select "25"
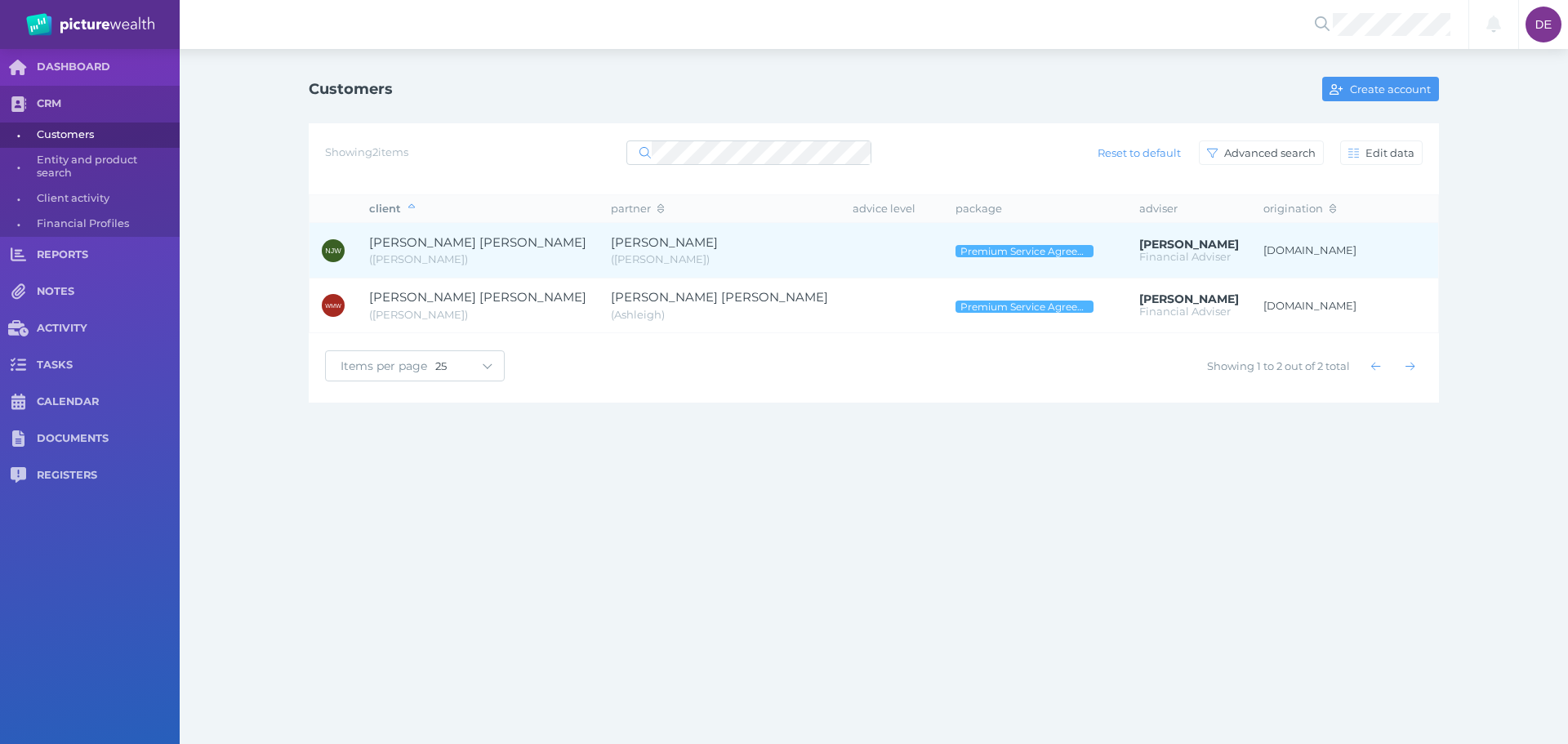
click at [611, 258] on span "( [PERSON_NAME] )" at bounding box center [720, 259] width 217 height 16
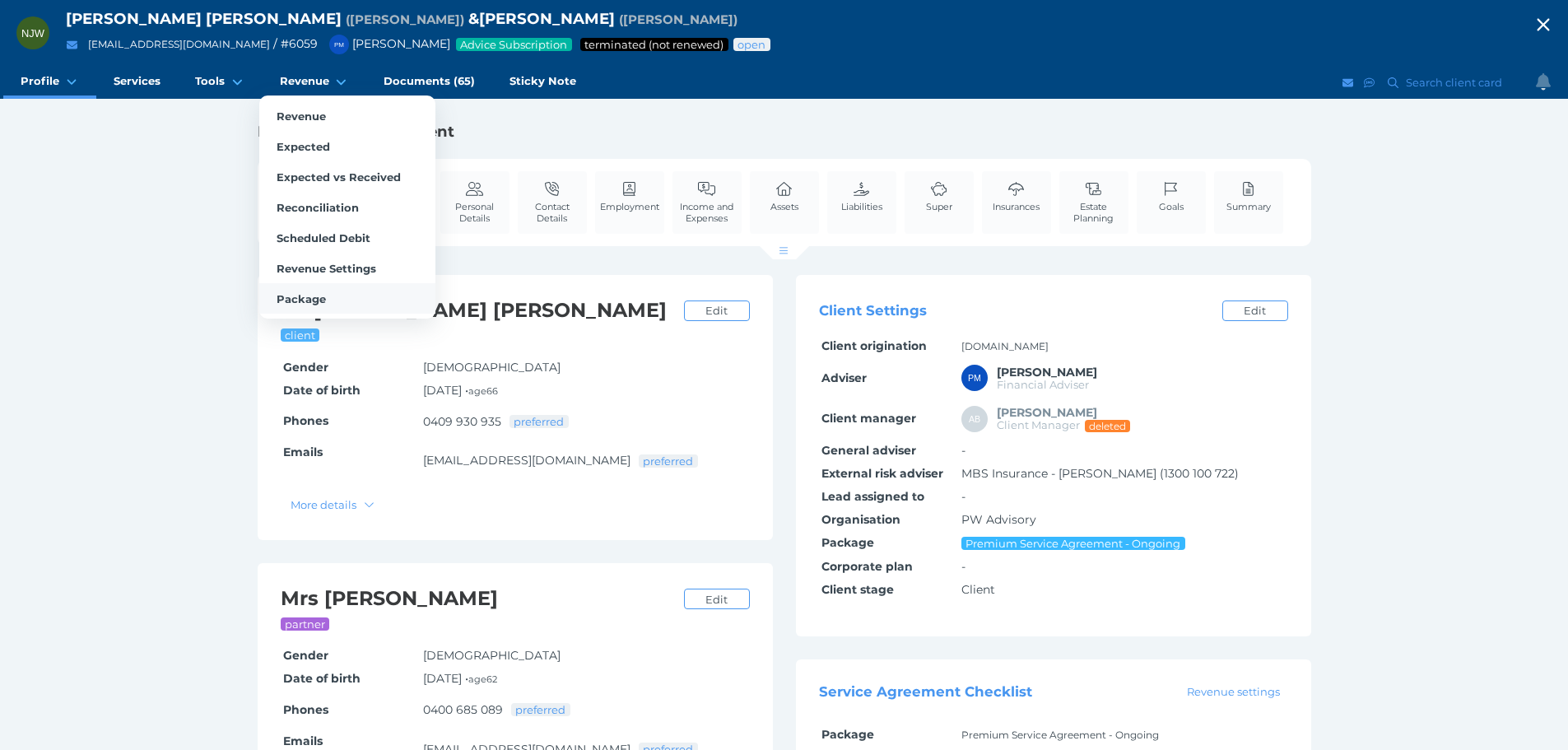
click at [317, 300] on span "Package" at bounding box center [301, 299] width 49 height 14
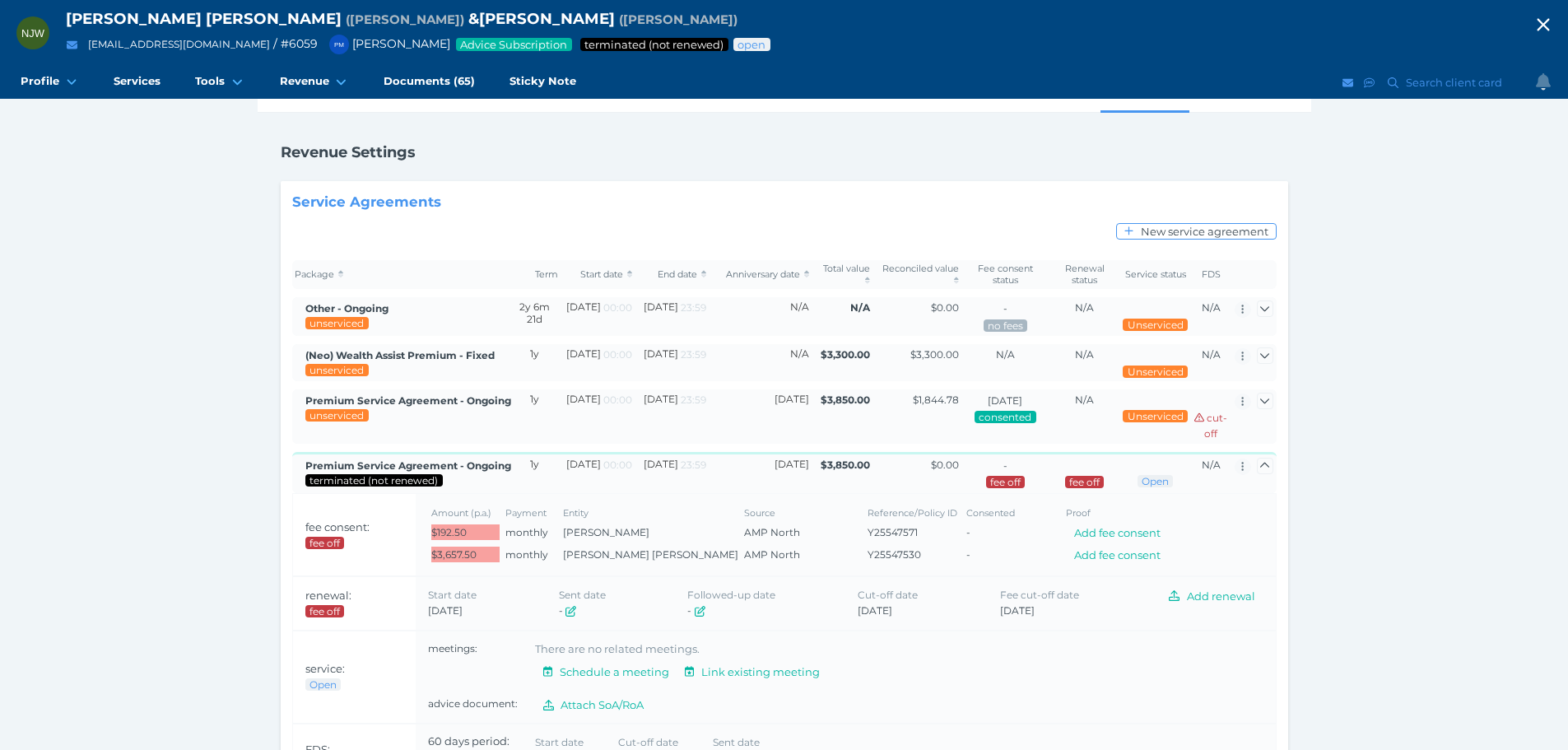
scroll to position [82, 0]
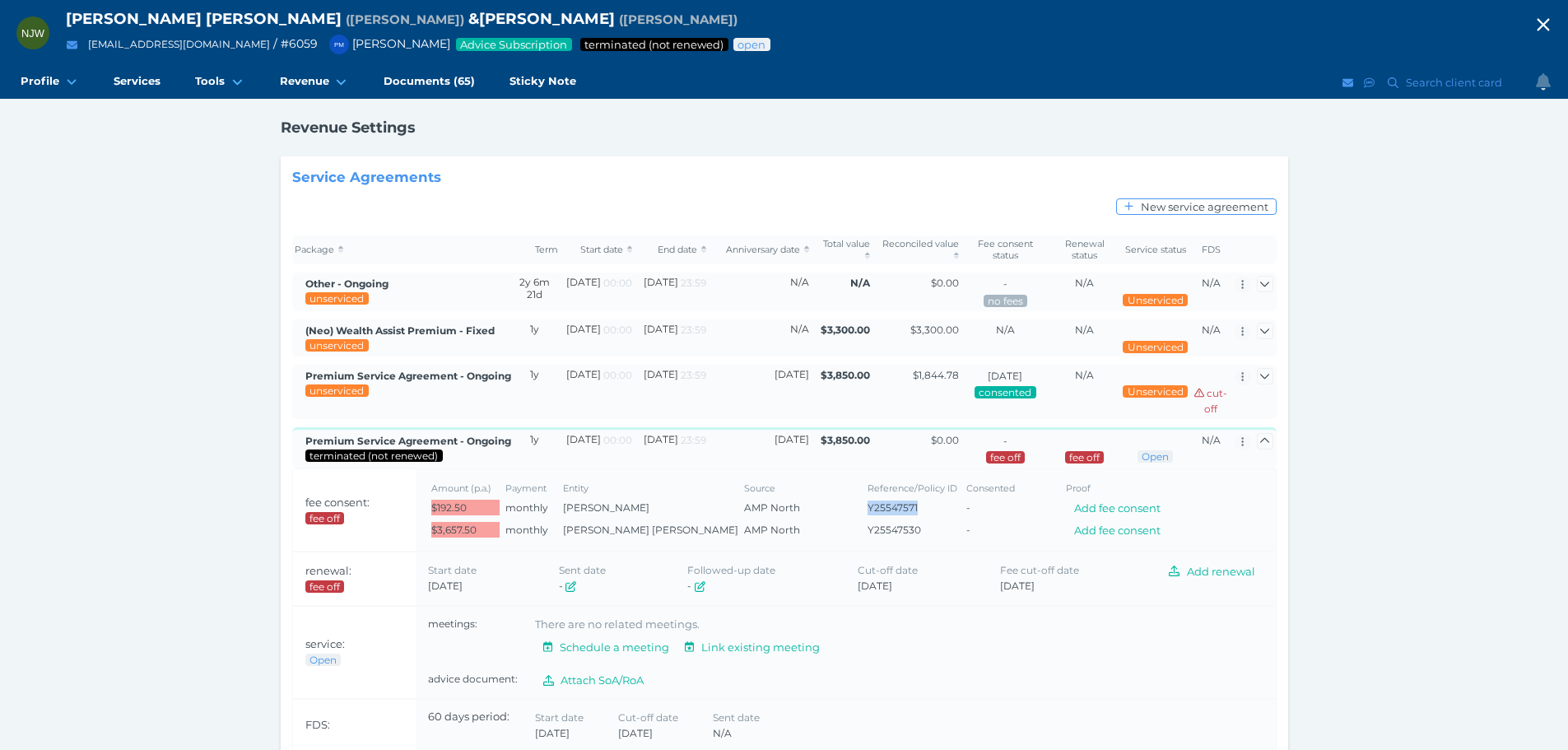
drag, startPoint x: 825, startPoint y: 504, endPoint x: 876, endPoint y: 506, distance: 51.0
click at [876, 506] on span "Y25547571" at bounding box center [914, 507] width 93 height 14
copy span "Y25547571"
click at [1452, 511] on div "NJW Neil James Woodley ( Neil ) & Kristine Margaret Woodley ( Kris ) neilwoodle…" at bounding box center [784, 376] width 1568 height 917
click at [1269, 380] on icon "button" at bounding box center [1264, 376] width 11 height 11
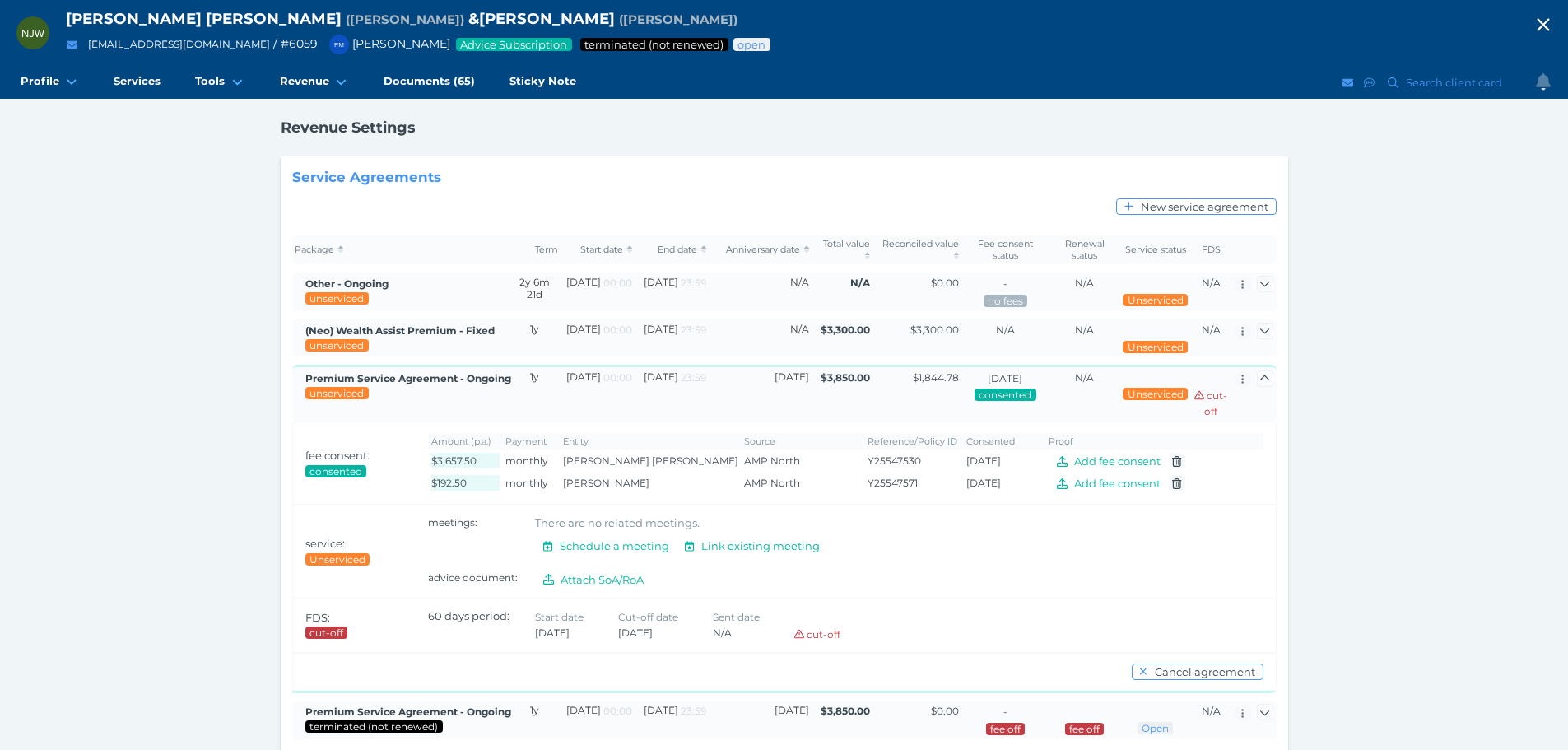
click at [1012, 393] on span "consented" at bounding box center [1005, 395] width 54 height 13
click at [337, 465] on span "consented" at bounding box center [336, 471] width 54 height 13
drag, startPoint x: 476, startPoint y: 456, endPoint x: 980, endPoint y: 476, distance: 504.4
click at [980, 476] on tbody "$3,657.50 monthly Neil James Woodley AMP North Y25547530 15/02/2024 Add fee con…" at bounding box center [845, 472] width 835 height 44
click at [691, 423] on td "Amount (p.a.) Payment Entity Source Reference/Policy ID Consented Proof $3,657.…" at bounding box center [845, 463] width 860 height 82
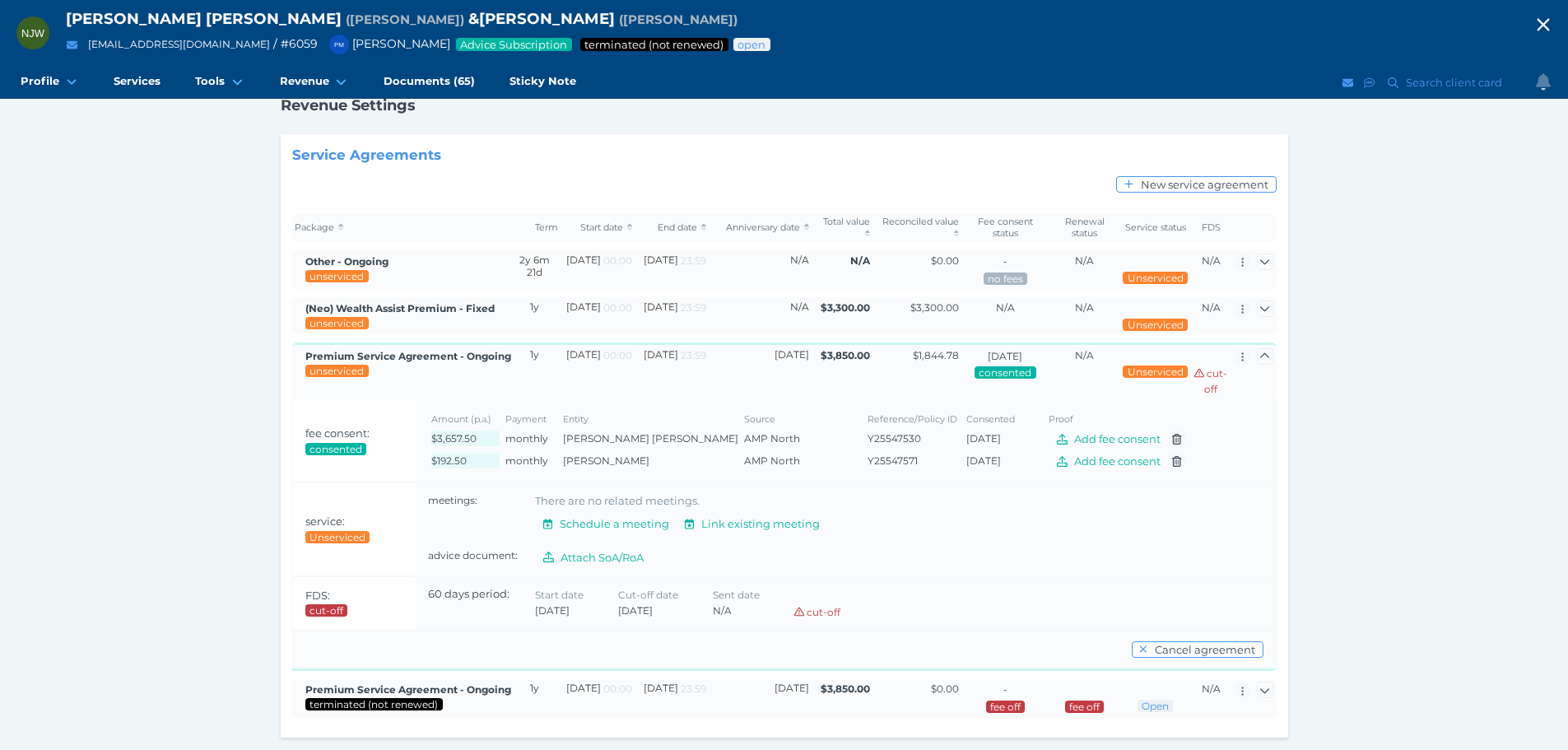
scroll to position [115, 0]
